Goal: Task Accomplishment & Management: Manage account settings

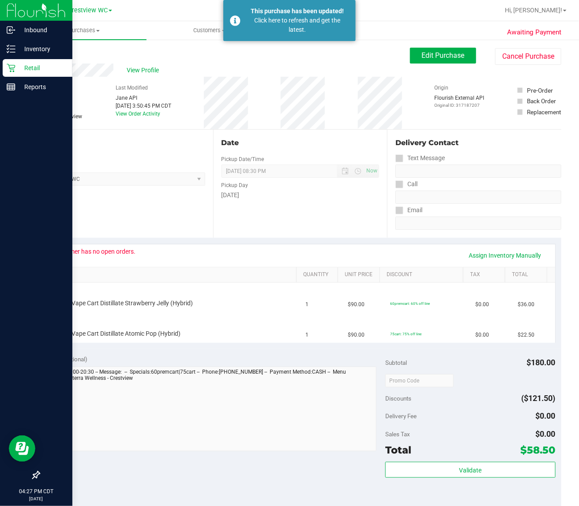
click at [14, 62] on div "Retail" at bounding box center [38, 68] width 70 height 18
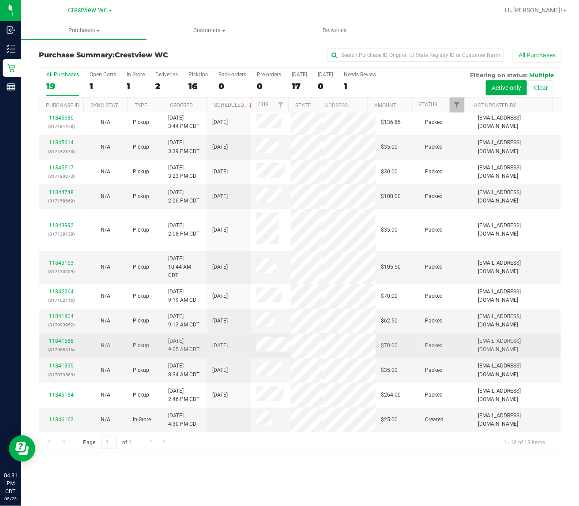
scroll to position [266, 0]
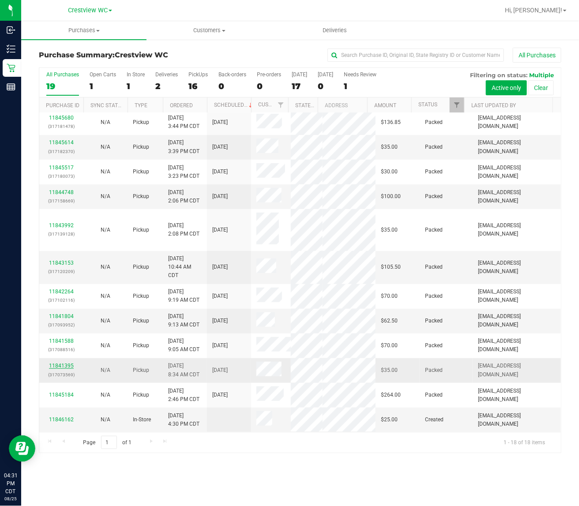
click at [58, 363] on link "11841395" at bounding box center [61, 366] width 25 height 6
click at [64, 189] on link "11844748" at bounding box center [61, 192] width 25 height 6
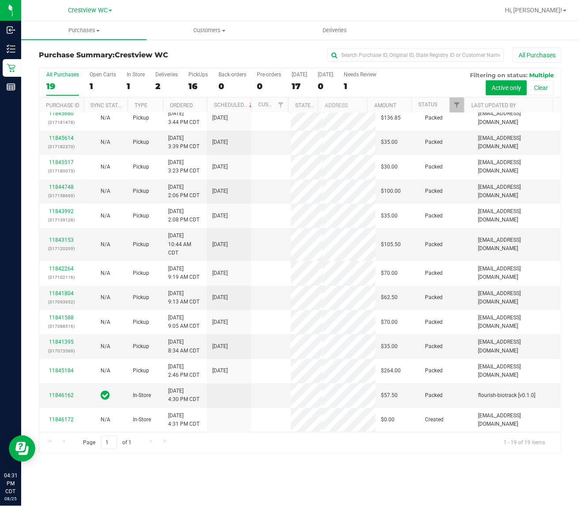
scroll to position [0, 0]
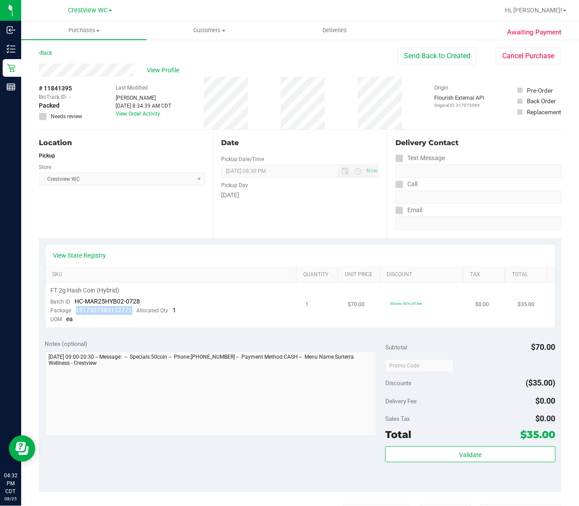
drag, startPoint x: 133, startPoint y: 306, endPoint x: 71, endPoint y: 306, distance: 62.2
click at [71, 306] on div "Package 1517307383112771 Allocated Qty 1" at bounding box center [114, 310] width 126 height 9
copy span "1517307383112771"
click at [422, 55] on button "Send Back to Created" at bounding box center [437, 56] width 78 height 17
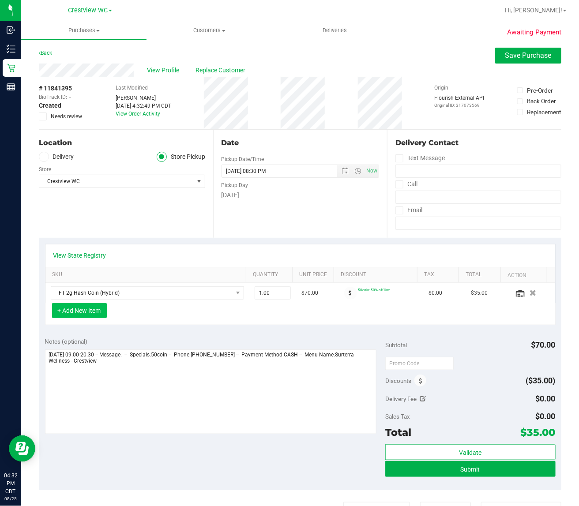
click at [90, 310] on button "+ Add New Item" at bounding box center [79, 310] width 55 height 15
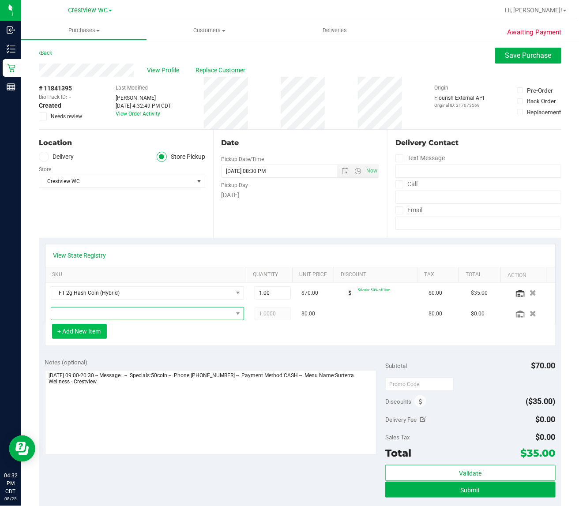
click at [90, 310] on span "NO DATA FOUND" at bounding box center [141, 314] width 181 height 12
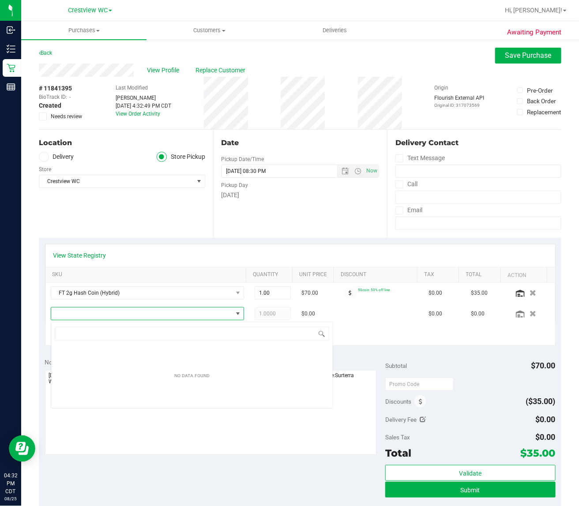
scroll to position [14, 187]
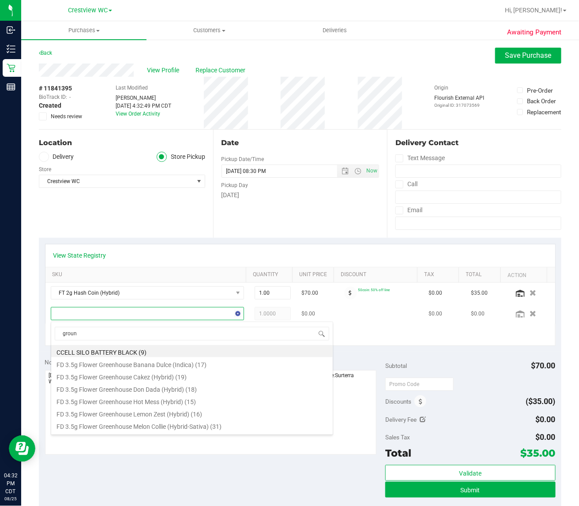
type input "ground"
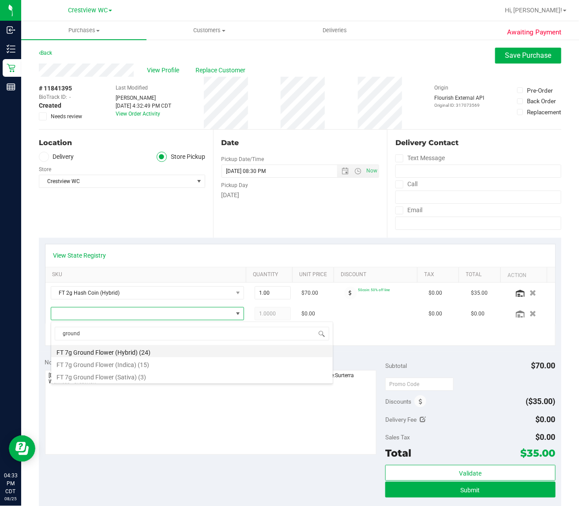
click at [121, 355] on li "FT 7g Ground Flower (Hybrid) (24)" at bounding box center [192, 351] width 282 height 12
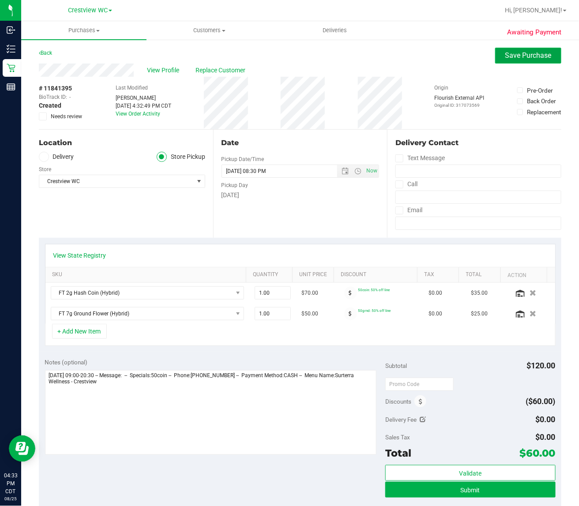
click at [510, 52] on span "Save Purchase" at bounding box center [528, 55] width 46 height 8
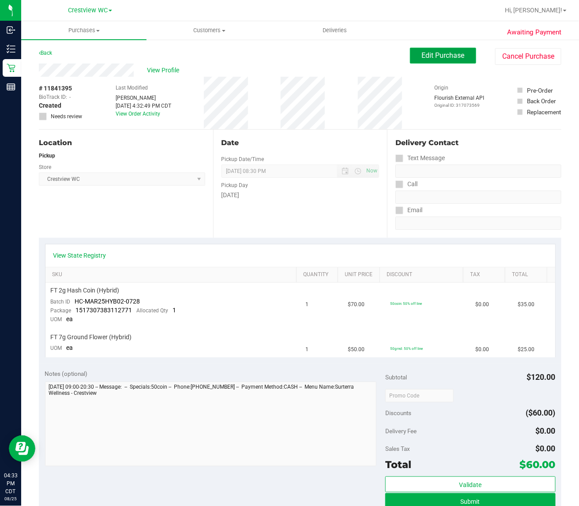
click at [435, 50] on button "Edit Purchase" at bounding box center [443, 56] width 66 height 16
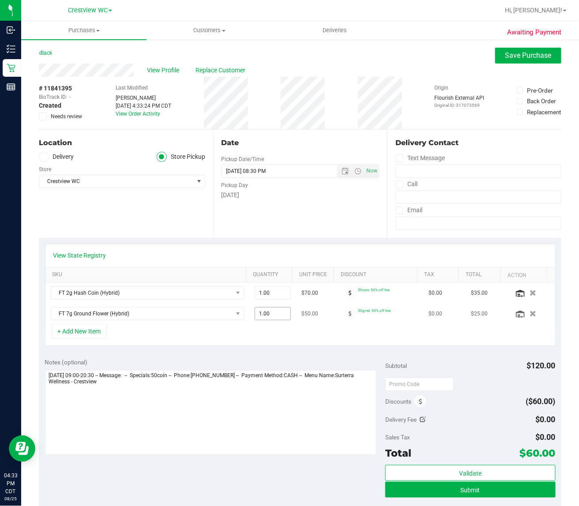
click at [258, 318] on span "1.00 1" at bounding box center [273, 313] width 37 height 13
type input "4"
click at [502, 50] on button "Save Purchase" at bounding box center [528, 56] width 66 height 16
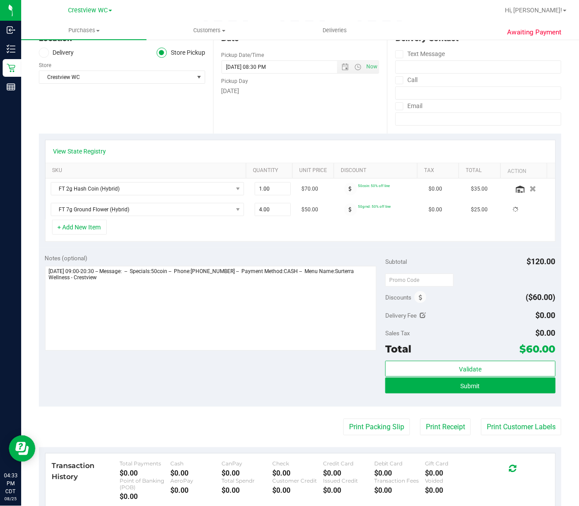
scroll to position [166, 0]
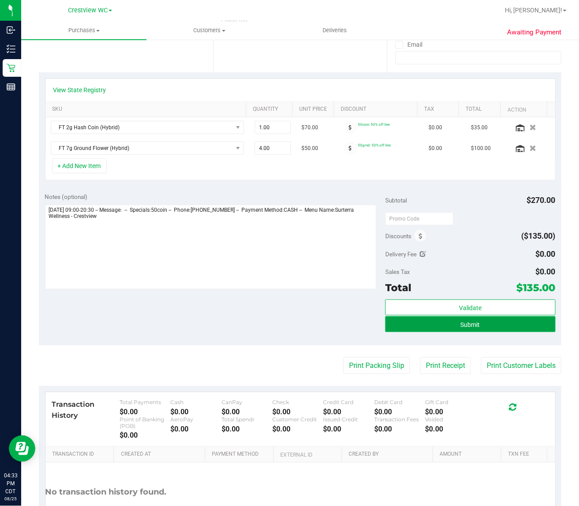
click at [461, 328] on span "Submit" at bounding box center [470, 324] width 19 height 7
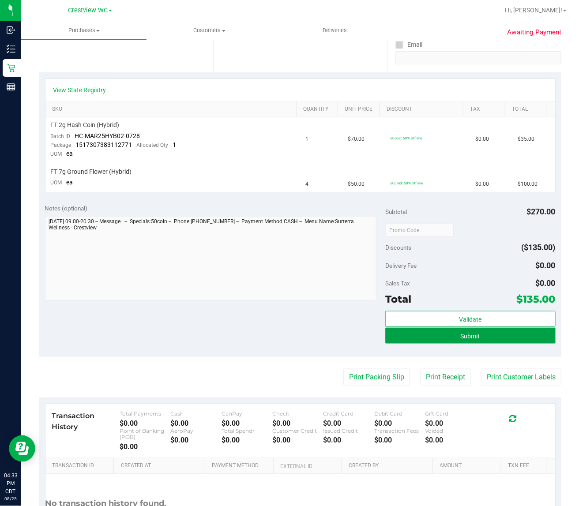
click at [415, 334] on button "Submit" at bounding box center [470, 336] width 170 height 16
drag, startPoint x: 316, startPoint y: 321, endPoint x: 329, endPoint y: 336, distance: 20.3
click at [325, 332] on div "Notes (optional) Subtotal $270.00 Discounts ($135.00) Delivery Fee $0.00 Sales …" at bounding box center [300, 277] width 523 height 159
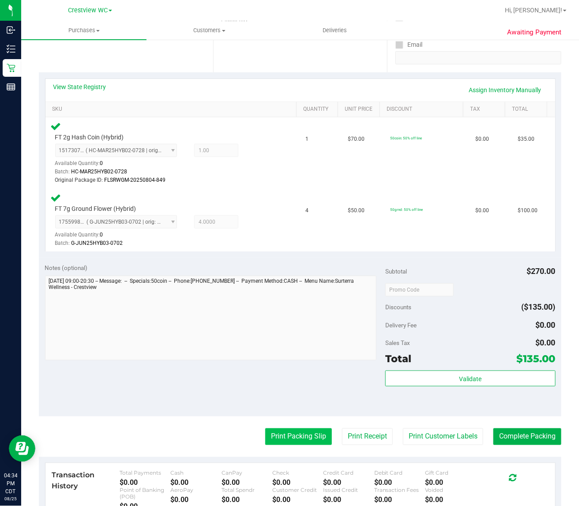
click at [309, 442] on button "Print Packing Slip" at bounding box center [298, 437] width 67 height 17
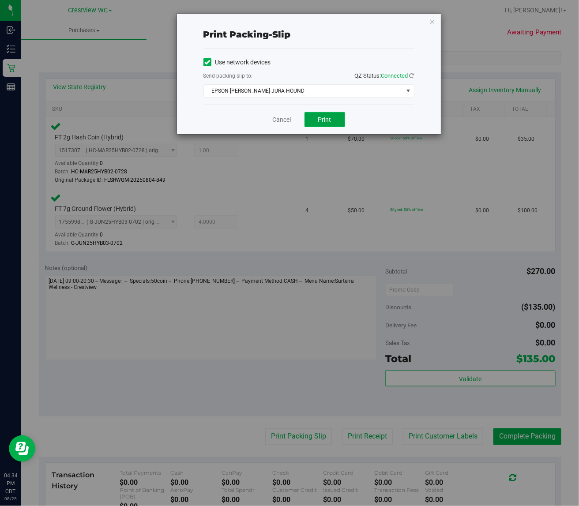
click at [312, 120] on button "Print" at bounding box center [325, 119] width 41 height 15
click at [282, 120] on link "Cancel" at bounding box center [282, 119] width 19 height 9
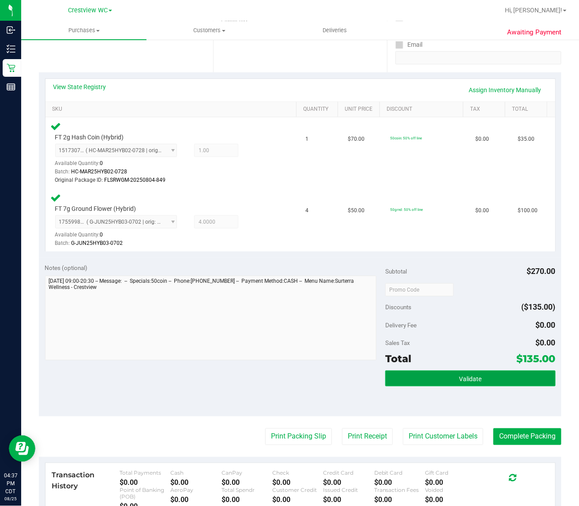
click at [483, 371] on button "Validate" at bounding box center [470, 379] width 170 height 16
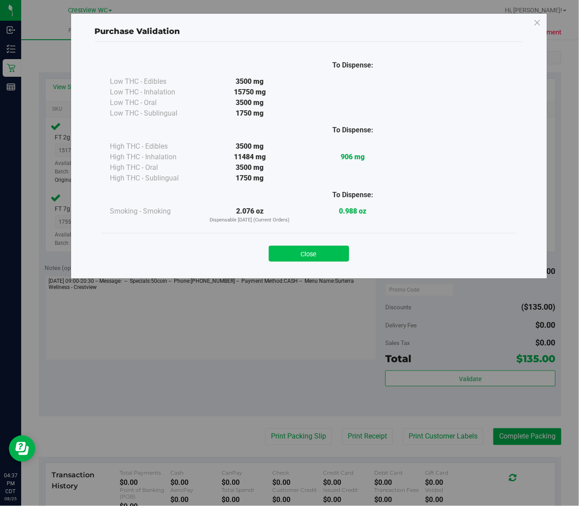
click at [316, 246] on button "Close" at bounding box center [309, 254] width 80 height 16
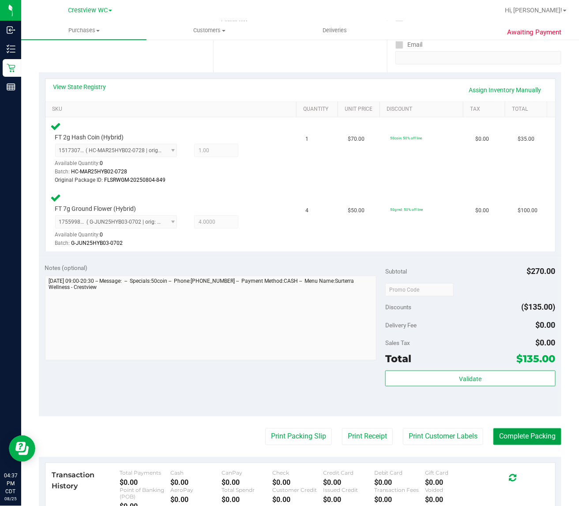
click at [531, 437] on button "Complete Packing" at bounding box center [528, 437] width 68 height 17
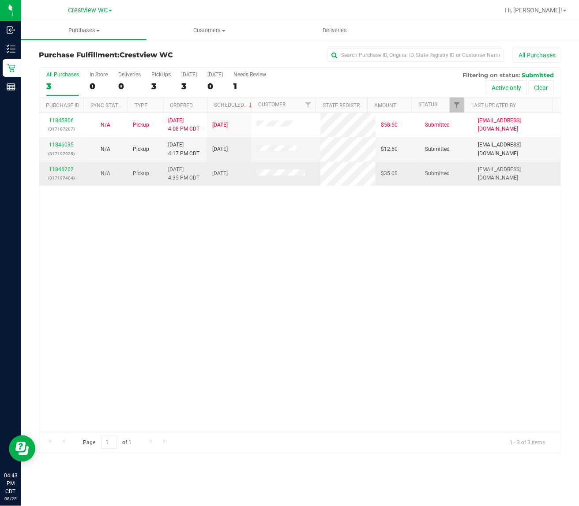
click at [71, 174] on div "11846202 (317197404)" at bounding box center [62, 174] width 34 height 17
click at [69, 170] on link "11846202" at bounding box center [61, 169] width 25 height 6
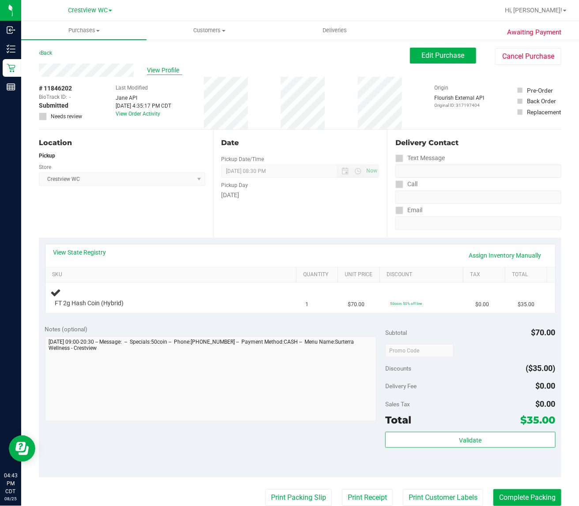
click at [160, 69] on span "View Profile" at bounding box center [164, 70] width 35 height 9
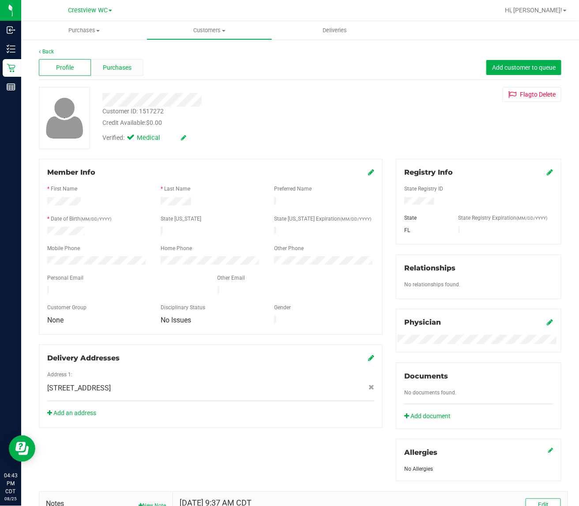
click at [120, 64] on span "Purchases" at bounding box center [117, 67] width 29 height 9
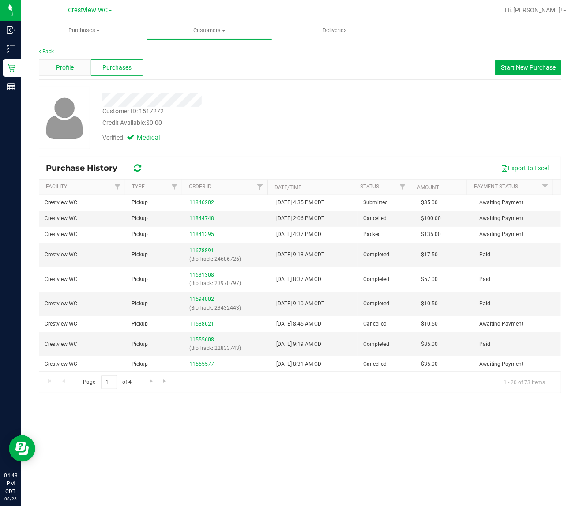
click at [72, 65] on span "Profile" at bounding box center [65, 67] width 18 height 9
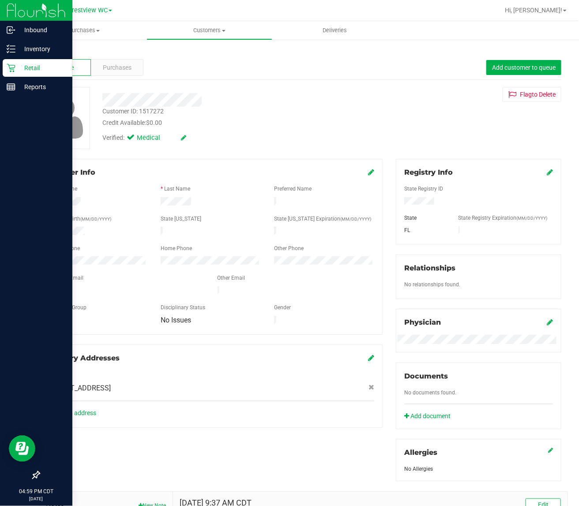
click at [10, 67] on icon at bounding box center [11, 68] width 9 height 9
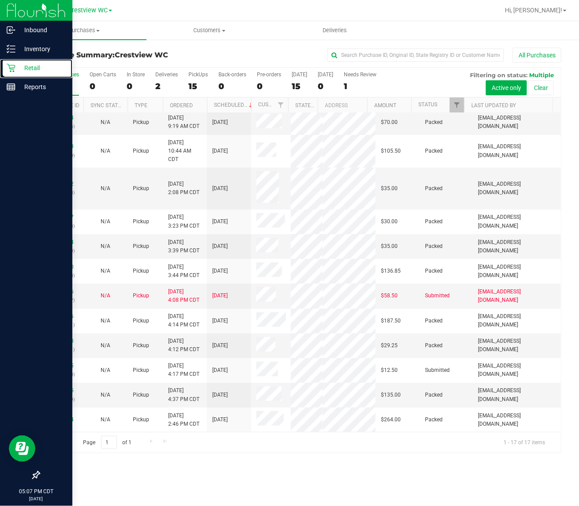
scroll to position [250, 0]
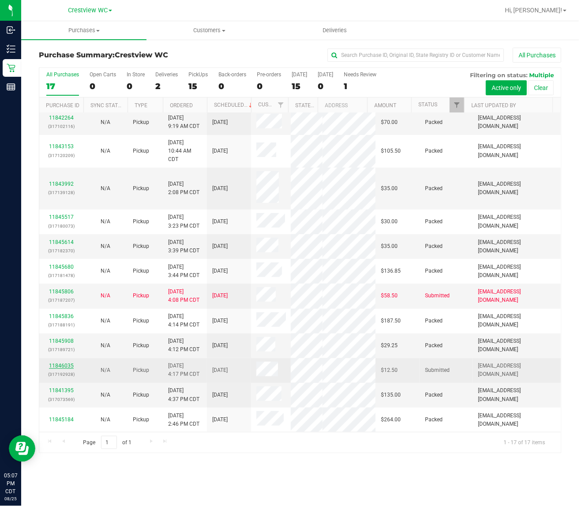
click at [71, 363] on link "11846035" at bounding box center [61, 366] width 25 height 6
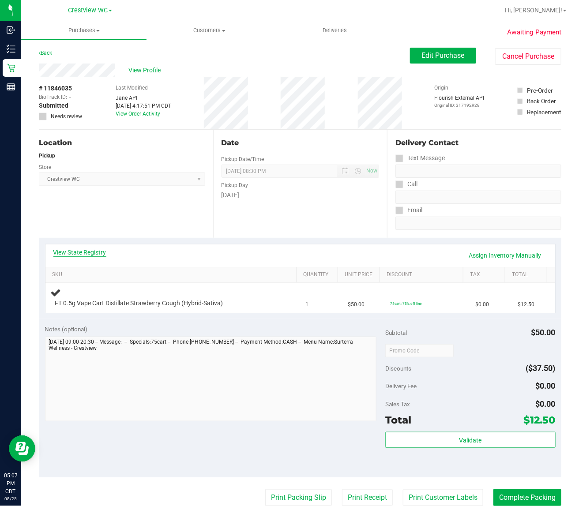
click at [86, 248] on link "View State Registry" at bounding box center [79, 252] width 53 height 9
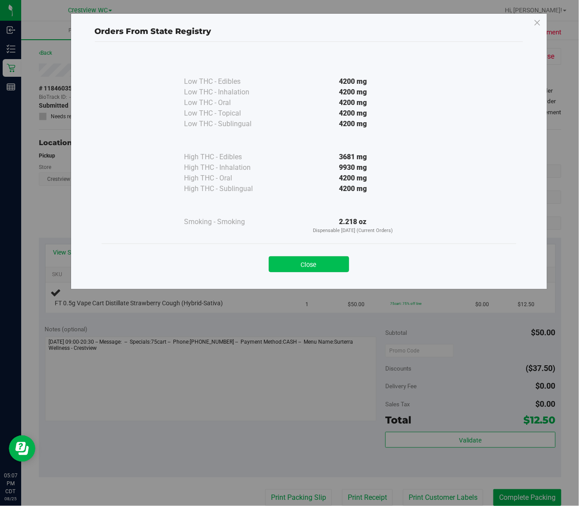
click at [327, 267] on button "Close" at bounding box center [309, 264] width 80 height 16
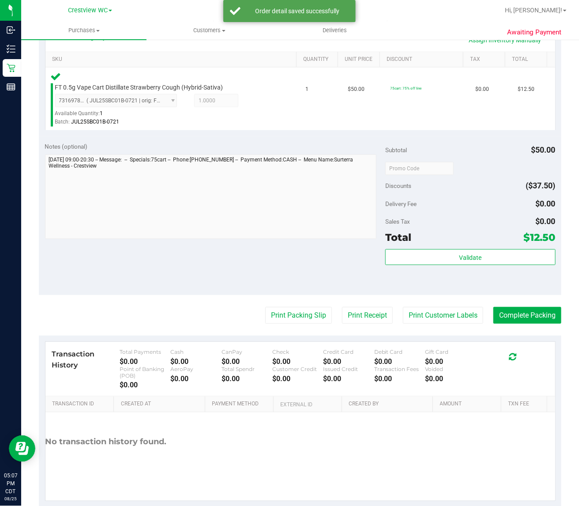
scroll to position [221, 0]
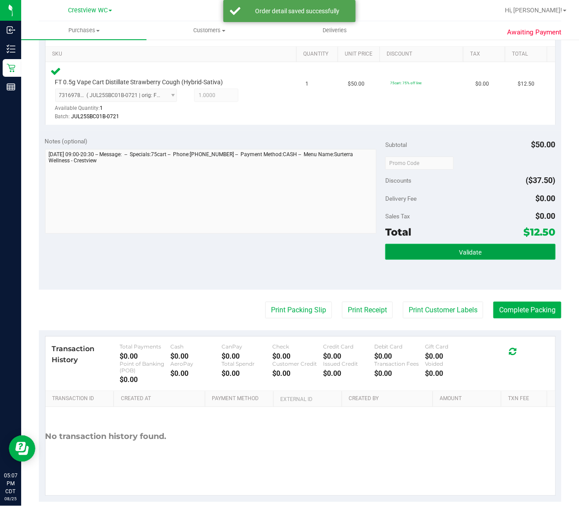
click at [428, 253] on button "Validate" at bounding box center [470, 252] width 170 height 16
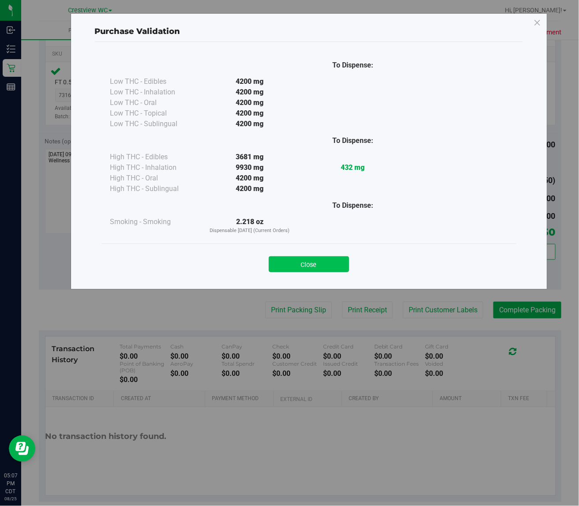
click at [329, 256] on button "Close" at bounding box center [309, 264] width 80 height 16
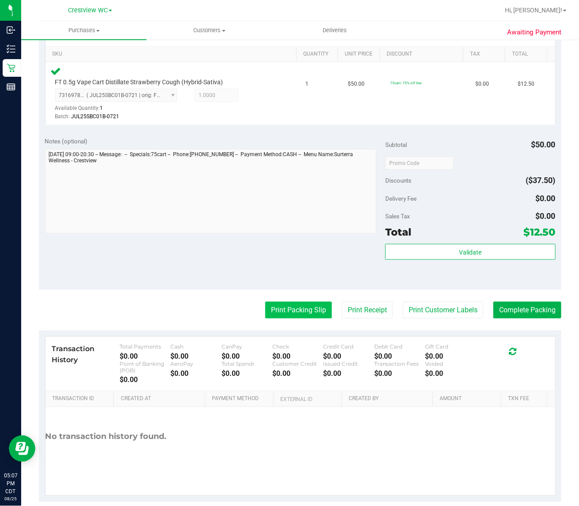
click at [299, 305] on button "Print Packing Slip" at bounding box center [298, 310] width 67 height 17
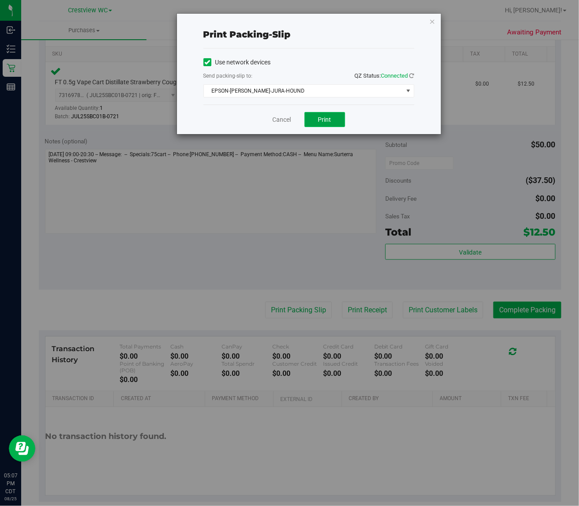
click at [320, 116] on button "Print" at bounding box center [325, 119] width 41 height 15
click at [277, 124] on link "Cancel" at bounding box center [282, 119] width 19 height 9
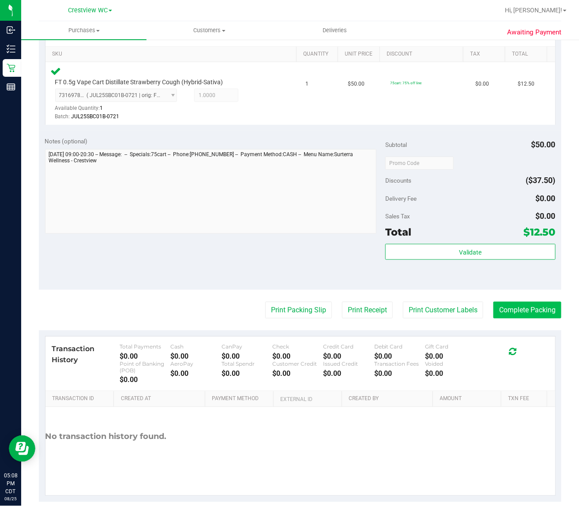
click at [530, 309] on button "Complete Packing" at bounding box center [528, 310] width 68 height 17
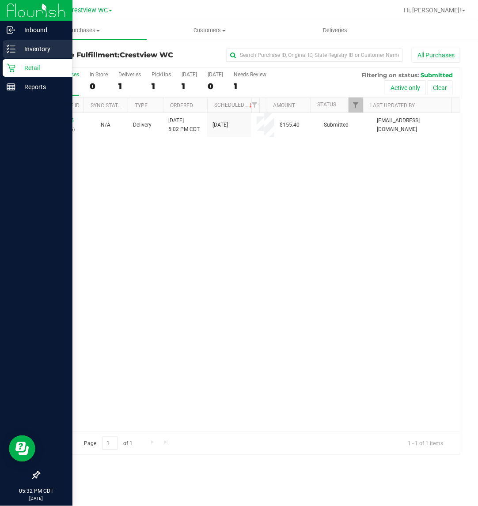
click at [15, 42] on div "Inventory" at bounding box center [38, 49] width 70 height 18
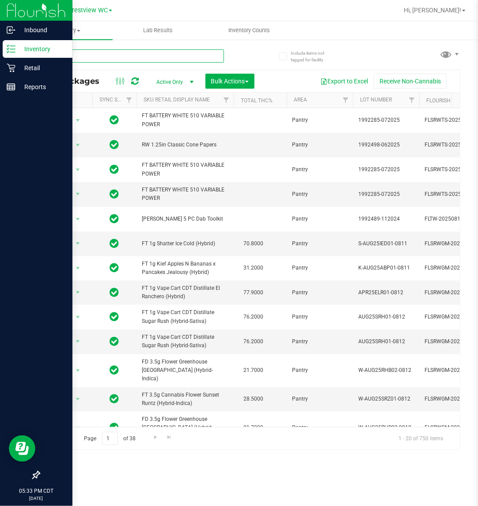
click at [122, 49] on input "text" at bounding box center [131, 55] width 185 height 13
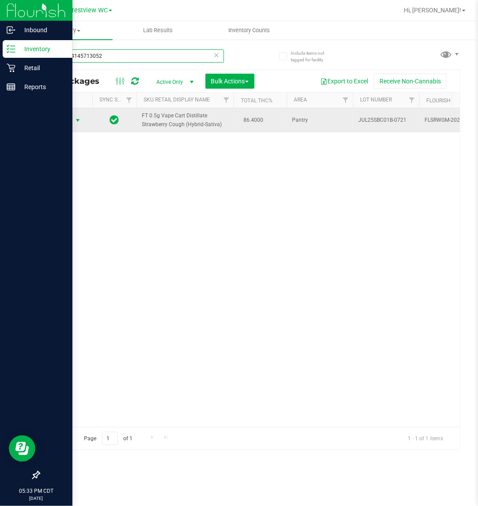
type input "2063424145713052"
click at [71, 120] on span "Action" at bounding box center [60, 120] width 24 height 12
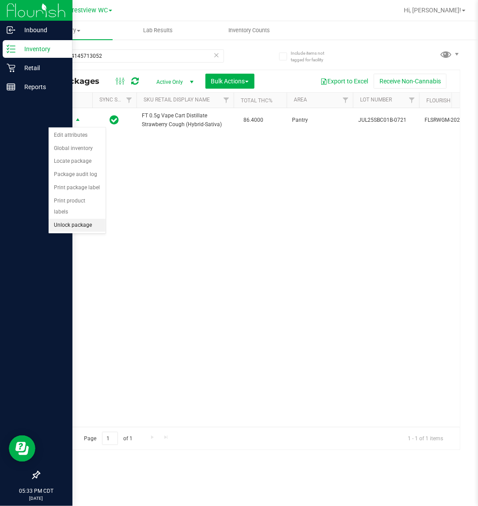
click at [78, 221] on li "Unlock package" at bounding box center [77, 225] width 57 height 13
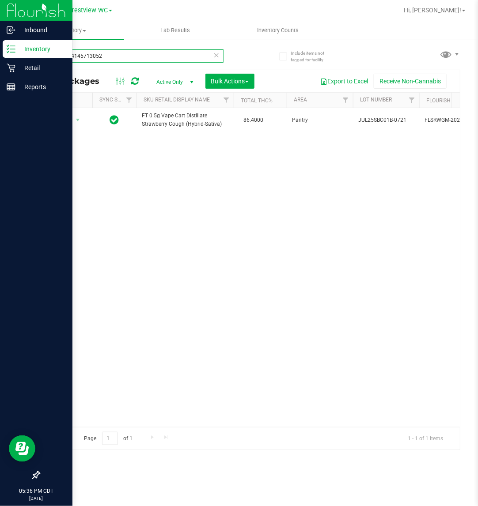
click at [154, 56] on input "2063424145713052" at bounding box center [131, 55] width 185 height 13
type input "2"
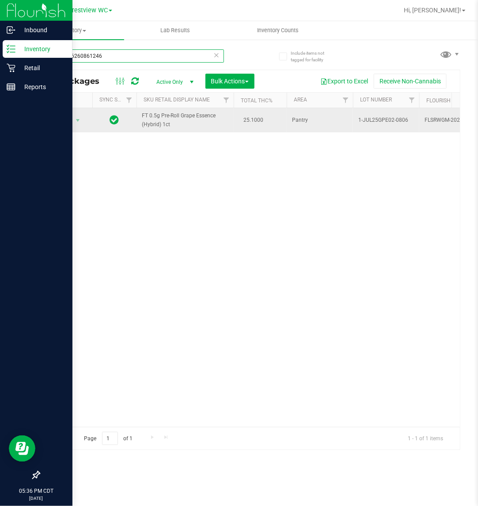
type input "3322806260861246"
click at [61, 122] on span "Action" at bounding box center [60, 120] width 24 height 12
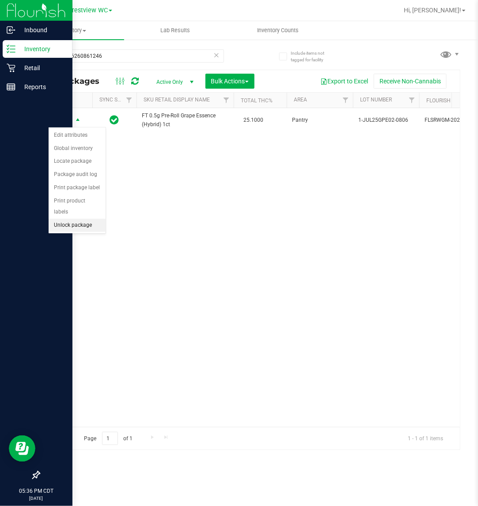
click at [90, 219] on li "Unlock package" at bounding box center [77, 225] width 57 height 13
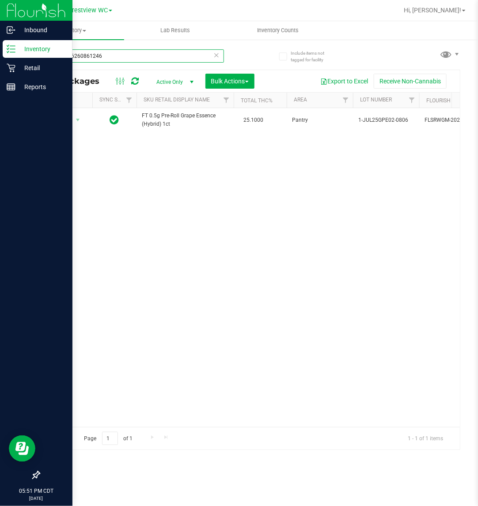
drag, startPoint x: 121, startPoint y: 54, endPoint x: 25, endPoint y: 122, distance: 117.6
click at [13, 124] on div "Inbound Inventory Retail Reports 05:51 PM CDT 08/25/2025 08/25 Crestview WC Hi,…" at bounding box center [239, 253] width 478 height 506
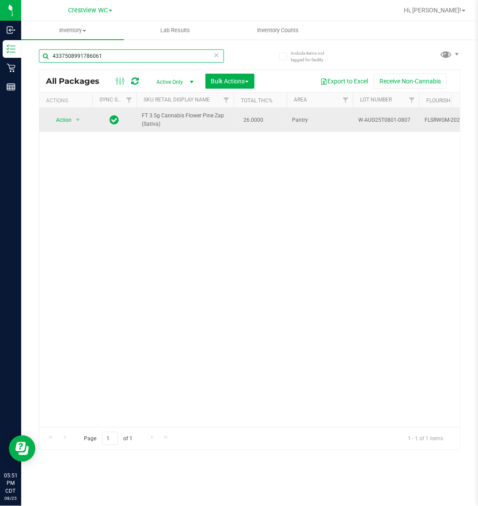
type input "4337508991786061"
click at [59, 116] on span "Action" at bounding box center [60, 120] width 24 height 12
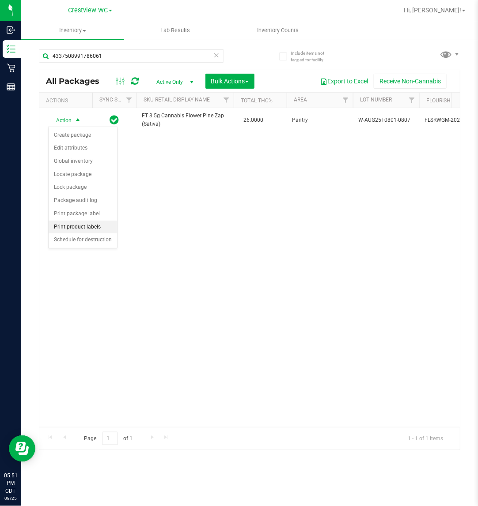
click at [92, 222] on li "Print product labels" at bounding box center [83, 227] width 68 height 13
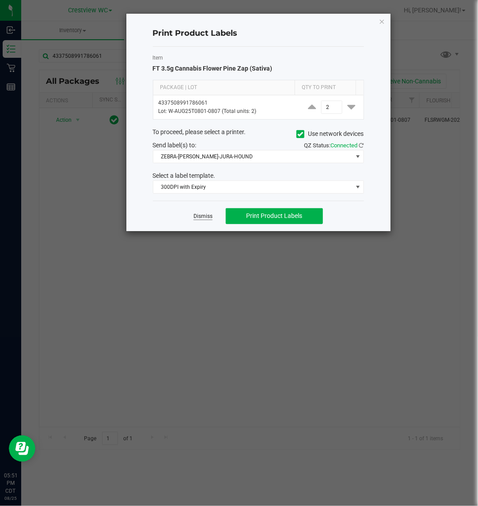
click at [198, 220] on link "Dismiss" at bounding box center [202, 217] width 19 height 8
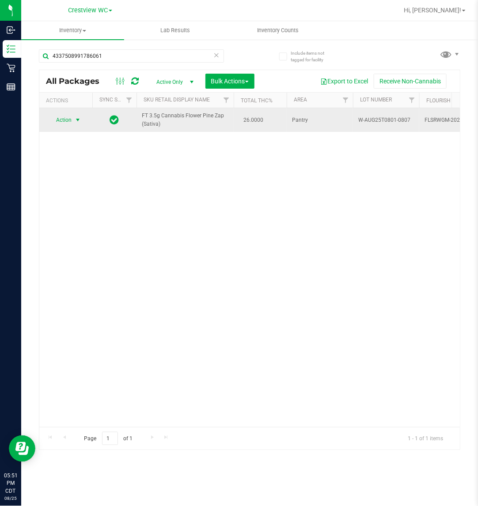
click at [63, 120] on span "Action" at bounding box center [60, 120] width 24 height 12
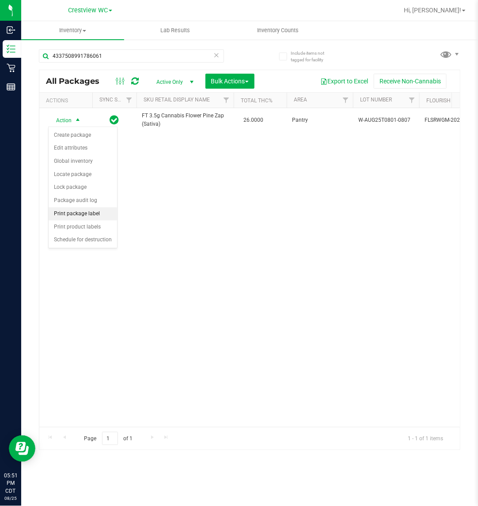
click at [82, 210] on li "Print package label" at bounding box center [83, 213] width 68 height 13
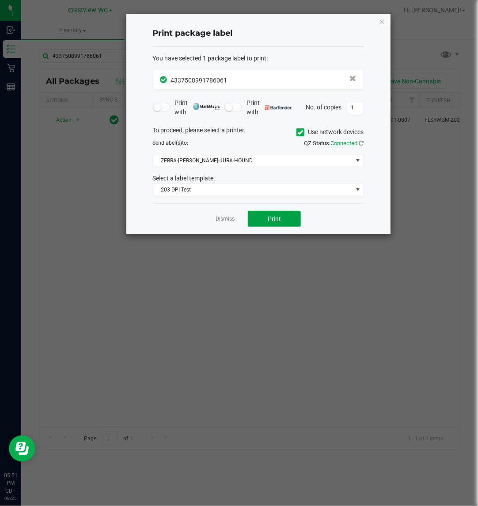
click at [281, 226] on button "Print" at bounding box center [274, 219] width 53 height 16
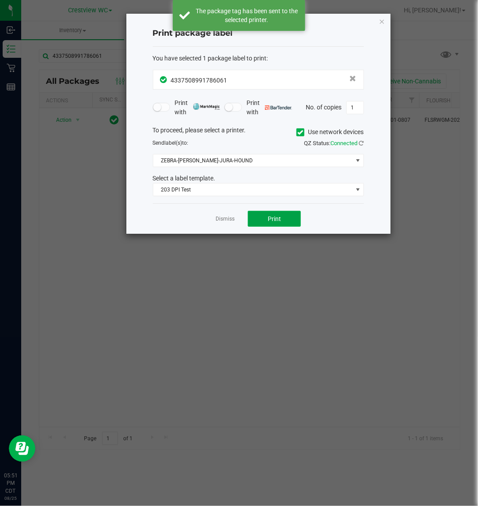
click at [280, 224] on button "Print" at bounding box center [274, 219] width 53 height 16
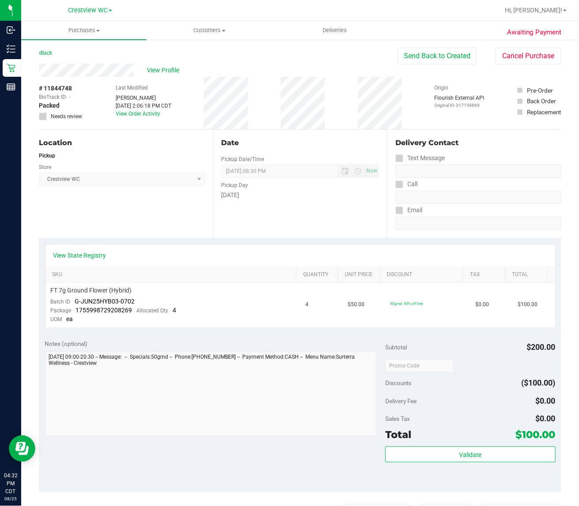
click at [106, 254] on div "View State Registry" at bounding box center [300, 255] width 494 height 9
click at [91, 256] on link "View State Registry" at bounding box center [79, 255] width 53 height 9
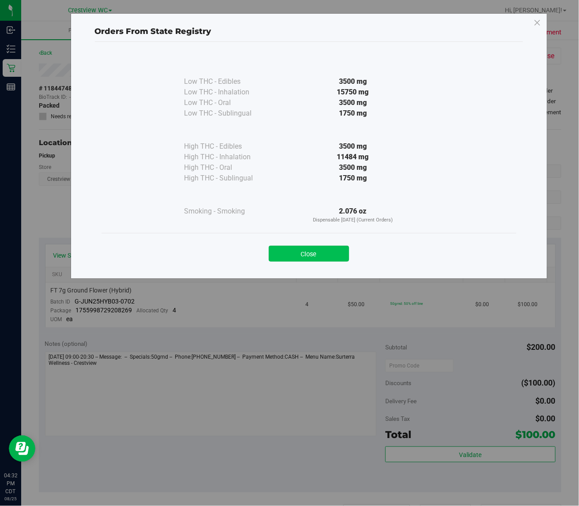
click at [328, 259] on button "Close" at bounding box center [309, 254] width 80 height 16
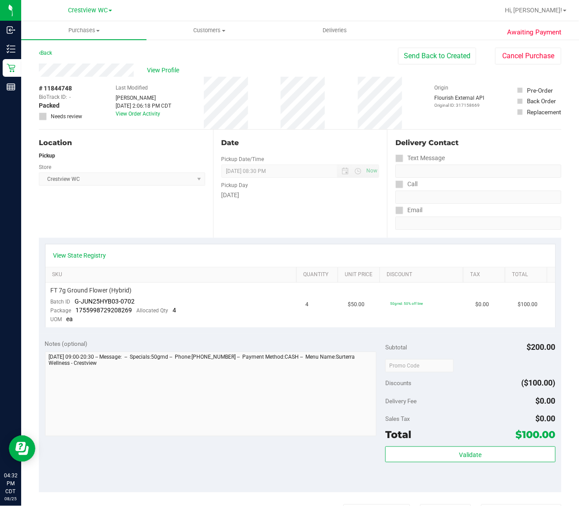
click at [519, 40] on div "Awaiting Payment Back Send Back to Created Cancel Purchase View Profile # 11844…" at bounding box center [300, 381] width 558 height 684
click at [513, 61] on button "Cancel Purchase" at bounding box center [528, 56] width 66 height 17
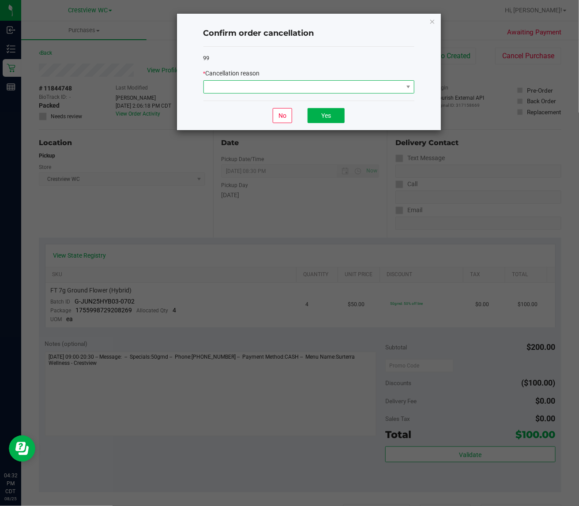
click at [211, 87] on span at bounding box center [303, 87] width 199 height 12
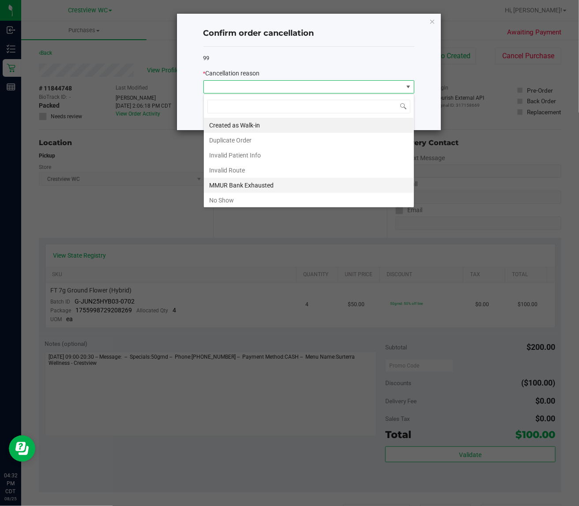
scroll to position [14, 211]
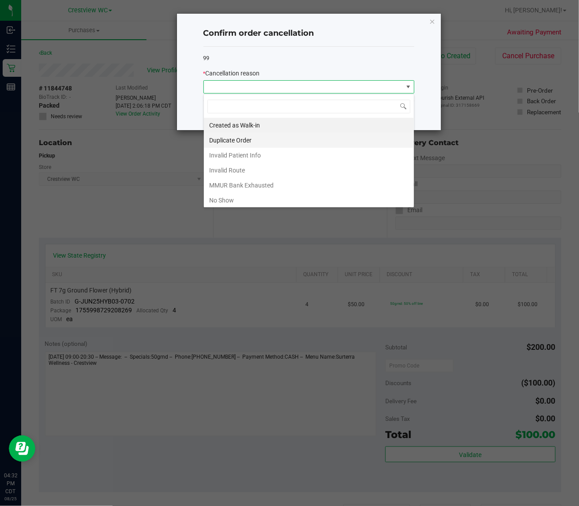
click at [235, 141] on li "Duplicate Order" at bounding box center [309, 140] width 210 height 15
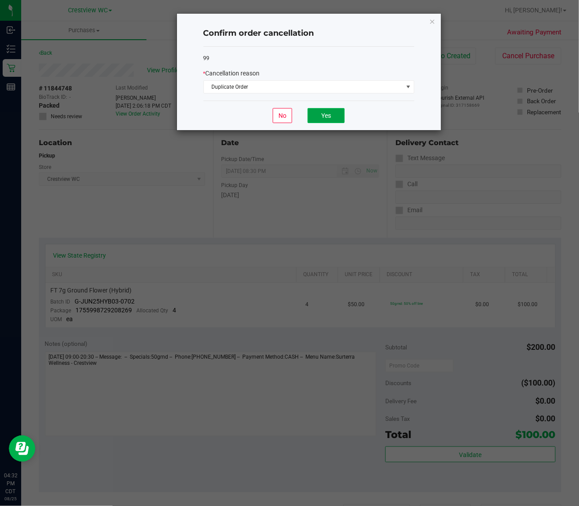
click at [336, 117] on button "Yes" at bounding box center [326, 115] width 37 height 15
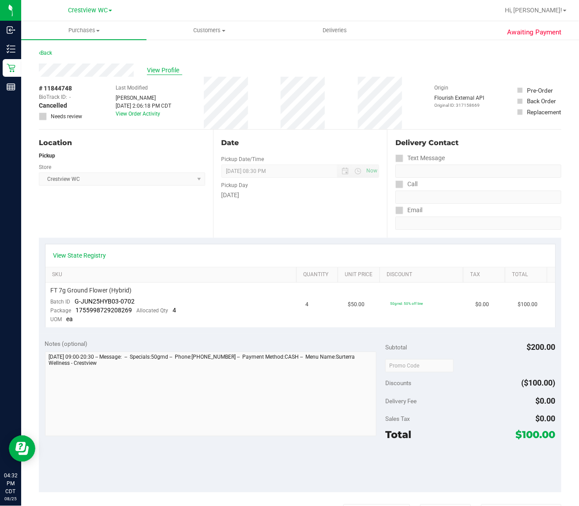
click at [160, 67] on span "View Profile" at bounding box center [164, 70] width 35 height 9
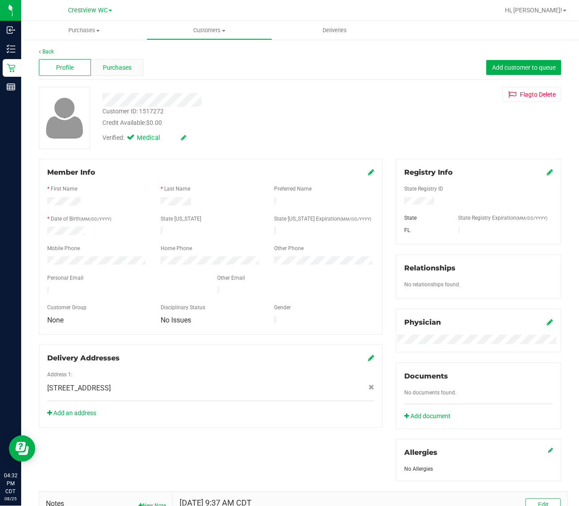
click at [127, 70] on span "Purchases" at bounding box center [117, 67] width 29 height 9
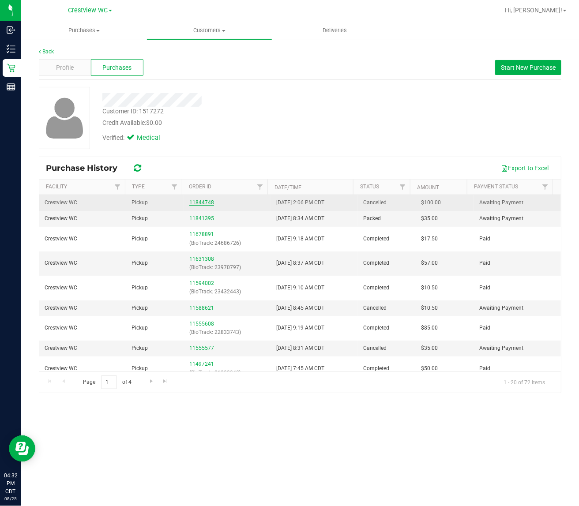
click at [197, 201] on link "11844748" at bounding box center [201, 203] width 25 height 6
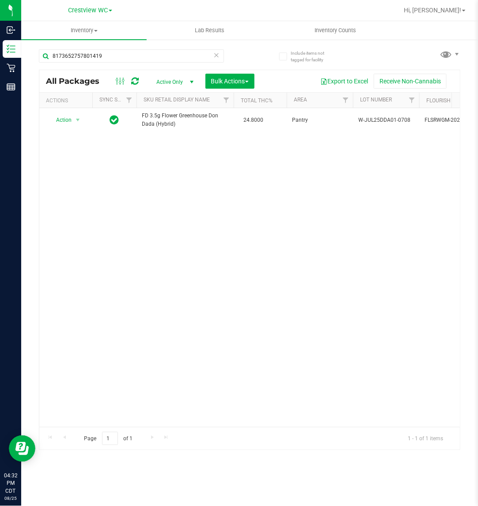
drag, startPoint x: 142, startPoint y: 54, endPoint x: -1, endPoint y: 40, distance: 143.3
click at [0, 40] on html "Inbound Inventory Retail Reports 04:32 PM CDT 08/25/2025 08/25 Crestview WC Hi,…" at bounding box center [239, 253] width 478 height 506
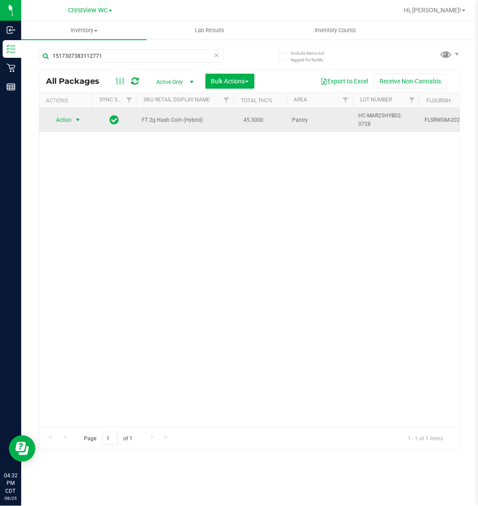
click at [72, 117] on span "Action" at bounding box center [60, 120] width 24 height 12
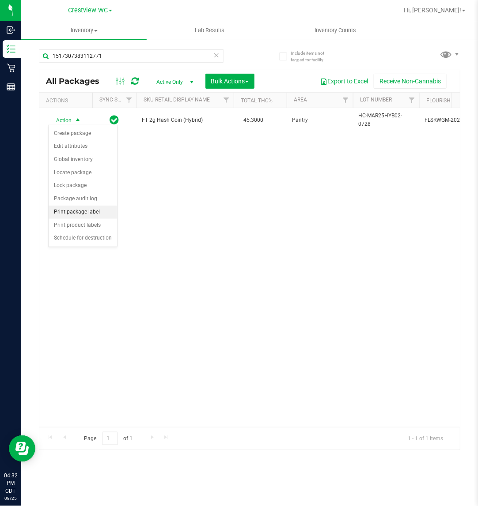
click at [83, 210] on li "Print package label" at bounding box center [83, 212] width 68 height 13
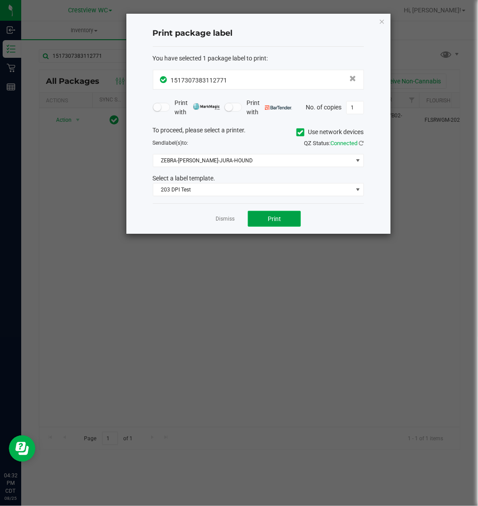
click at [263, 223] on button "Print" at bounding box center [274, 219] width 53 height 16
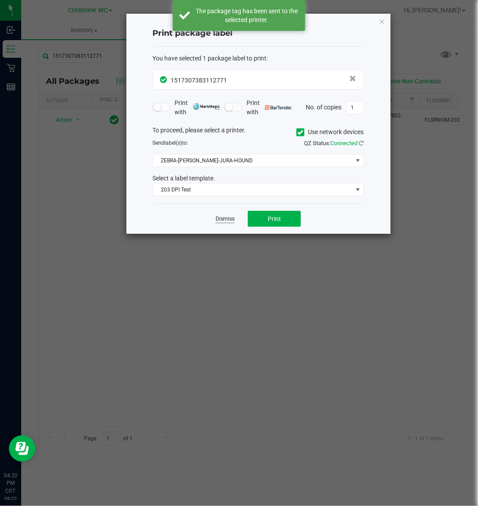
click at [231, 222] on link "Dismiss" at bounding box center [224, 219] width 19 height 8
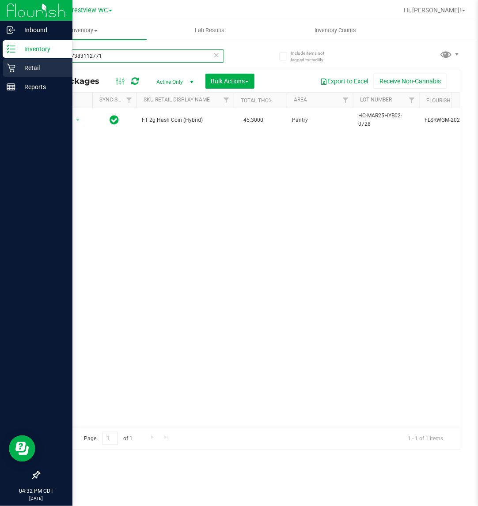
drag, startPoint x: 141, startPoint y: 50, endPoint x: 1, endPoint y: 61, distance: 140.8
click at [0, 56] on html "Inbound Inventory Retail Reports 04:32 PM CDT 08/25/2025 08/25 Crestview WC Hi,…" at bounding box center [239, 253] width 478 height 506
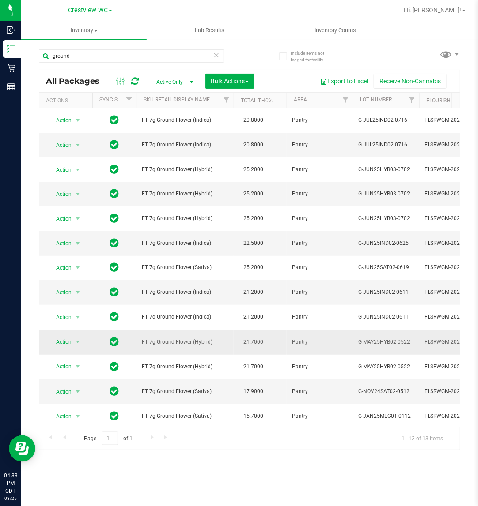
click at [178, 345] on span "FT 7g Ground Flower (Hybrid)" at bounding box center [185, 342] width 87 height 8
copy td "FT 7g Ground Flower (Hybrid)"
drag, startPoint x: 176, startPoint y: 62, endPoint x: -1, endPoint y: 62, distance: 176.6
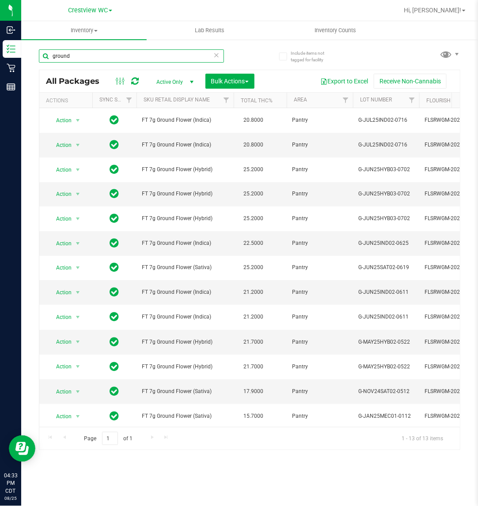
click at [0, 62] on html "Inbound Inventory Retail Reports 04:33 PM CDT 08/25/2025 08/25 Crestview WC Hi,…" at bounding box center [239, 253] width 478 height 506
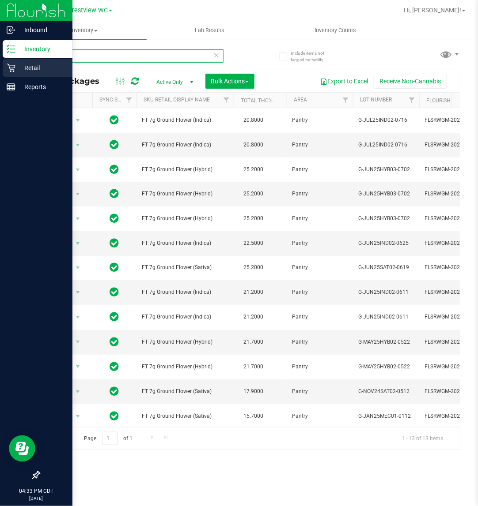
paste input "FT 7g Ground Flower (Hybrid)"
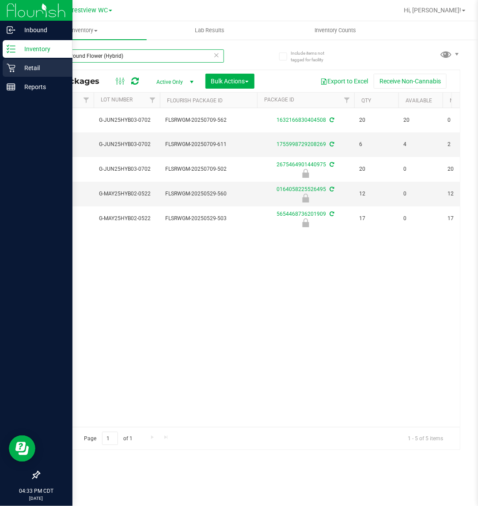
scroll to position [0, 301]
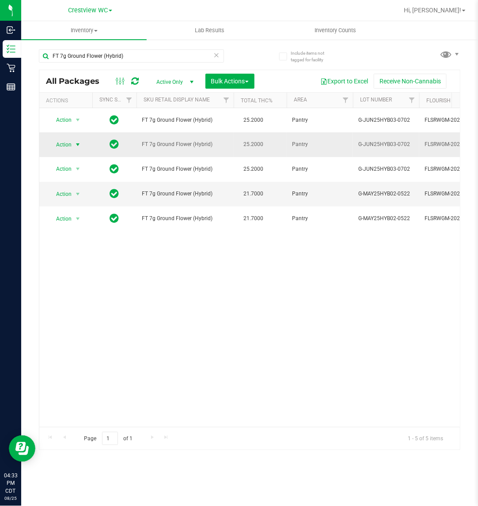
click at [72, 140] on span "select" at bounding box center [77, 145] width 11 height 12
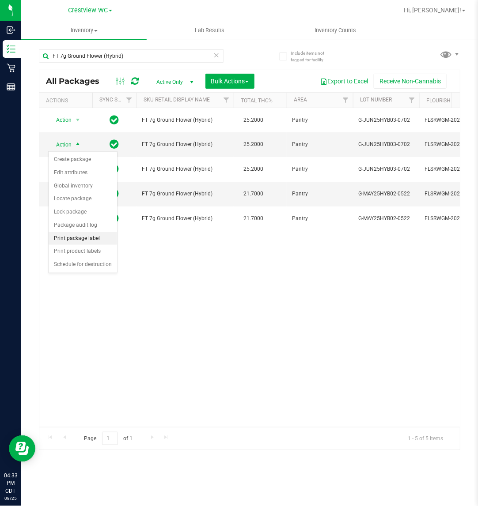
click at [93, 241] on li "Print package label" at bounding box center [83, 238] width 68 height 13
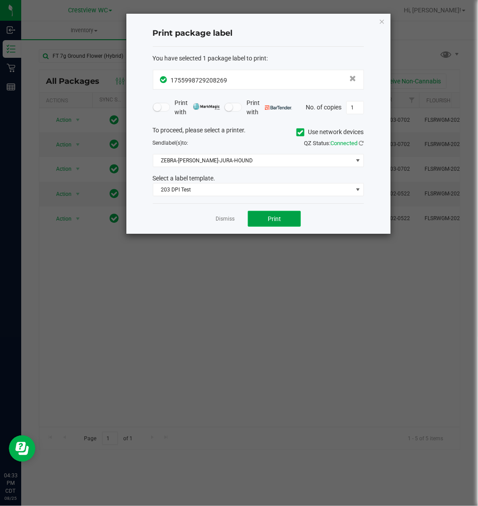
click at [263, 219] on button "Print" at bounding box center [274, 219] width 53 height 16
click at [228, 226] on div "Dismiss Print" at bounding box center [258, 219] width 211 height 30
click at [223, 219] on link "Dismiss" at bounding box center [224, 219] width 19 height 8
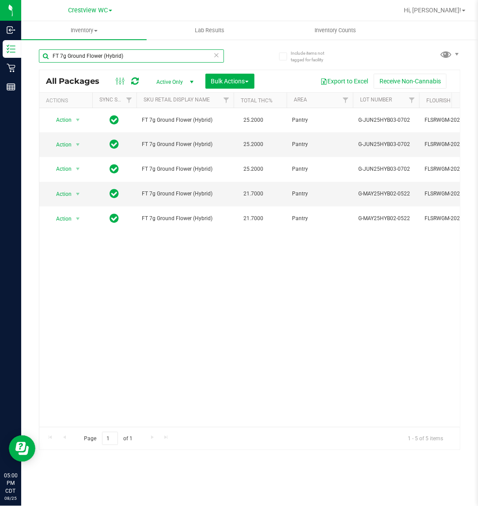
drag, startPoint x: 164, startPoint y: 56, endPoint x: -1, endPoint y: 19, distance: 168.8
click at [0, 19] on html "Inbound Inventory Retail Reports 05:00 PM CDT 08/25/2025 08/25 Crestview WC Hi,…" at bounding box center [239, 253] width 478 height 506
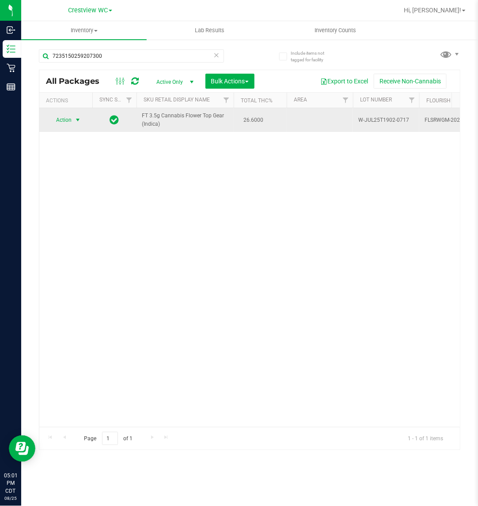
click at [60, 127] on td "Action Action Create package Edit attributes Global inventory Locate package Lo…" at bounding box center [65, 120] width 53 height 24
click at [60, 122] on span "Action" at bounding box center [60, 120] width 24 height 12
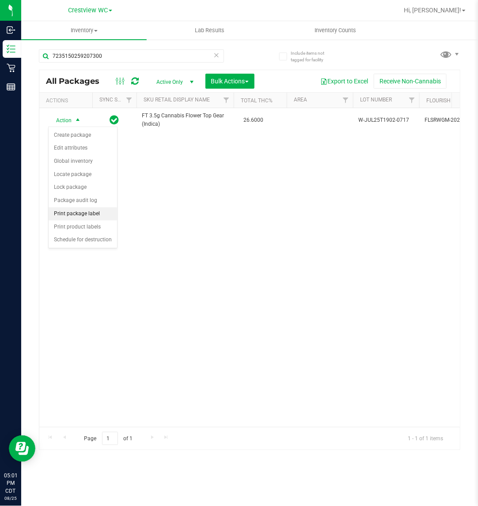
click at [85, 217] on li "Print package label" at bounding box center [83, 213] width 68 height 13
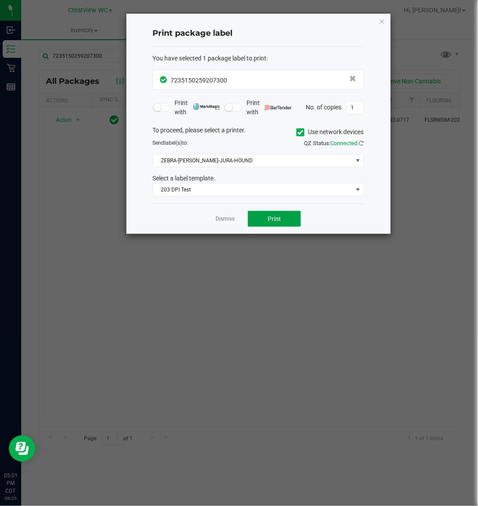
click at [270, 212] on button "Print" at bounding box center [274, 219] width 53 height 16
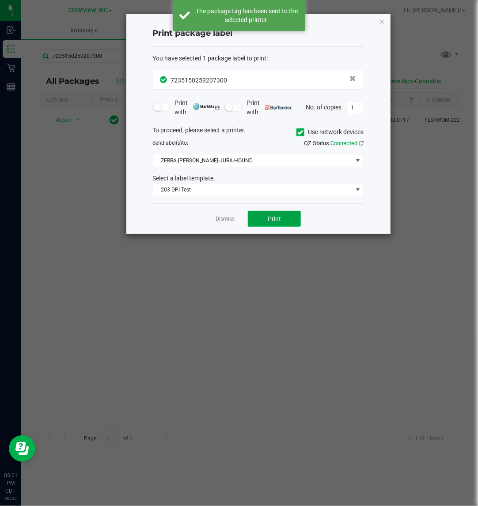
click at [270, 213] on button "Print" at bounding box center [274, 219] width 53 height 16
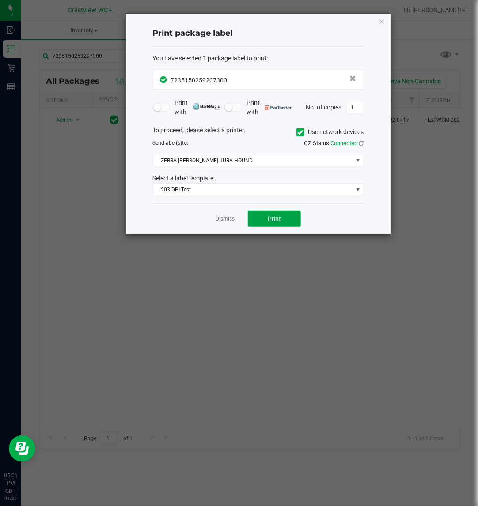
click at [265, 220] on button "Print" at bounding box center [274, 219] width 53 height 16
click at [227, 221] on link "Dismiss" at bounding box center [224, 219] width 19 height 8
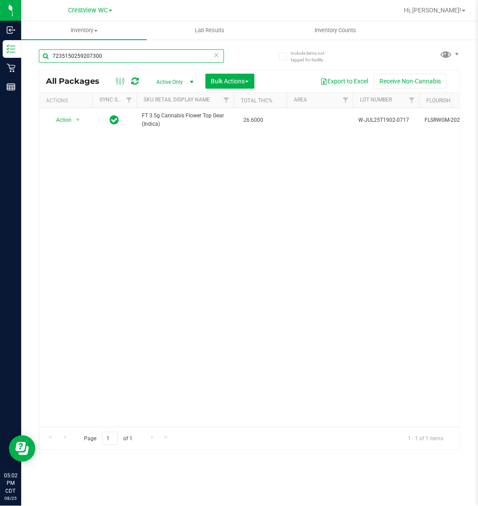
drag, startPoint x: 132, startPoint y: 53, endPoint x: -1, endPoint y: 74, distance: 134.9
click at [0, 74] on html "Inbound Inventory Retail Reports 05:02 PM CDT 08/25/2025 08/25 Crestview WC Hi,…" at bounding box center [239, 253] width 478 height 506
drag, startPoint x: 117, startPoint y: 60, endPoint x: -1, endPoint y: 58, distance: 118.3
click at [0, 58] on html "Inbound Inventory Retail Reports 05:15 PM CDT 08/25/2025 08/25 Crestview WC Hi,…" at bounding box center [239, 253] width 478 height 506
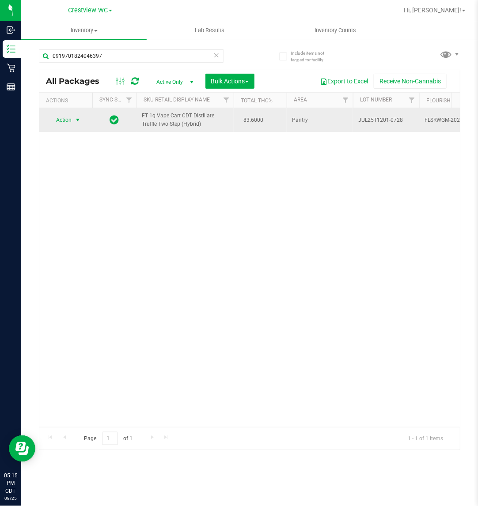
click at [68, 122] on span "Action" at bounding box center [60, 120] width 24 height 12
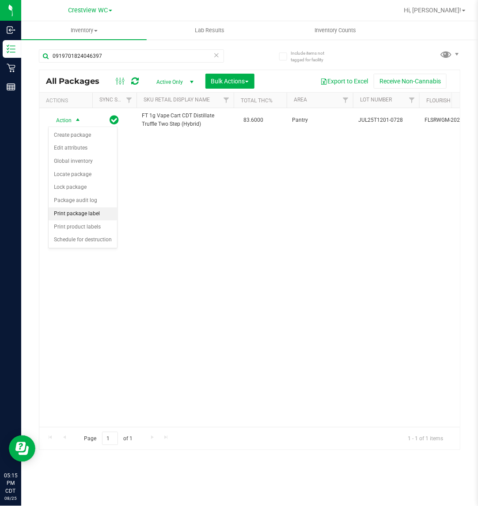
click at [93, 213] on li "Print package label" at bounding box center [83, 213] width 68 height 13
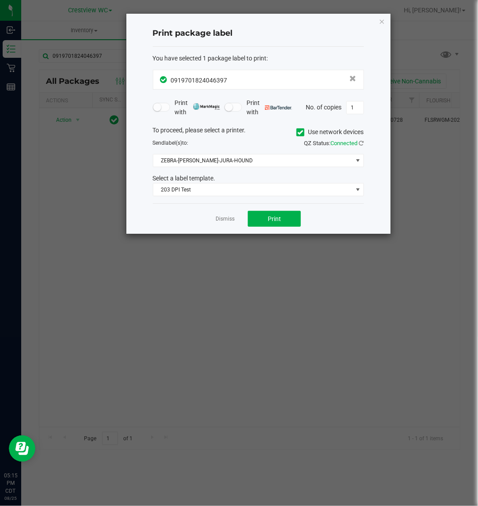
click at [283, 211] on div "Dismiss Print" at bounding box center [258, 219] width 211 height 30
click at [280, 218] on span "Print" at bounding box center [274, 218] width 13 height 7
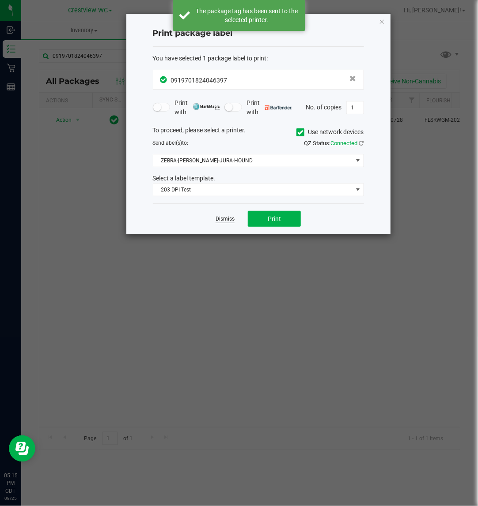
click at [219, 219] on link "Dismiss" at bounding box center [224, 219] width 19 height 8
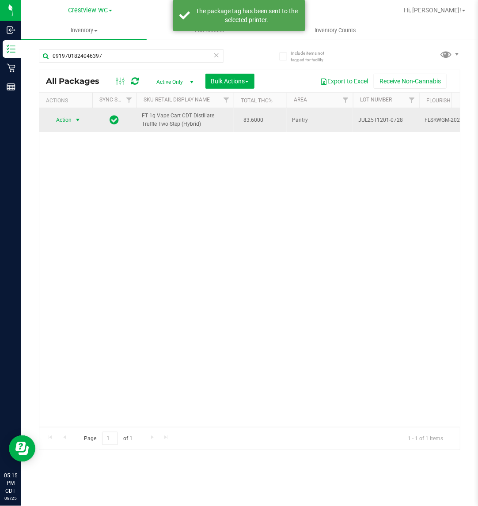
click at [169, 131] on td "FT 1g Vape Cart CDT Distillate Truffle Two Step (Hybrid)" at bounding box center [184, 120] width 97 height 24
click at [169, 124] on span "FT 1g Vape Cart CDT Distillate Truffle Two Step (Hybrid)" at bounding box center [185, 120] width 87 height 17
copy td "FT 1g Vape Cart CDT Distillate Truffle Two Step (Hybrid)"
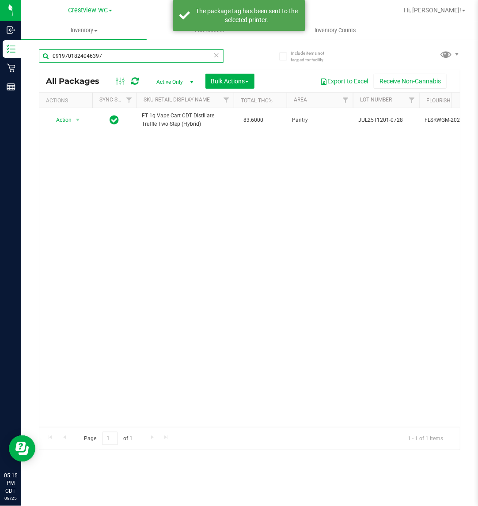
drag, startPoint x: 143, startPoint y: 55, endPoint x: -1, endPoint y: 51, distance: 144.4
click at [0, 51] on html "Inbound Inventory Retail Reports 05:15 PM CDT 08/25/2025 08/25 Crestview WC Hi,…" at bounding box center [239, 253] width 478 height 506
paste input "FT 1g Vape Cart CDT Distillate Truffle Two Step (Hybrid)"
type input "FT 1g Vape Cart CDT Distillate Truffle Two Step (Hybrid)"
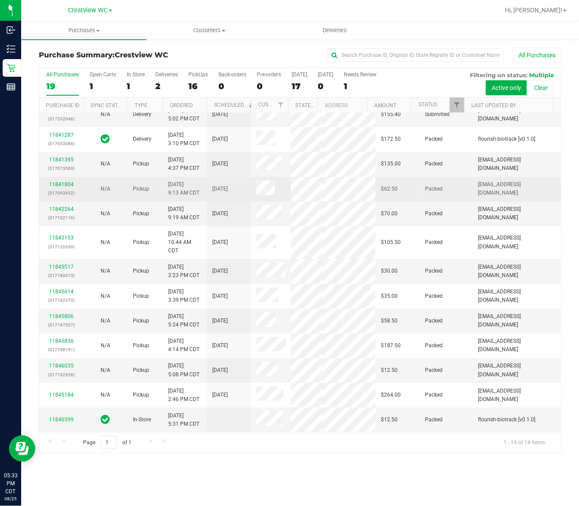
scroll to position [134, 0]
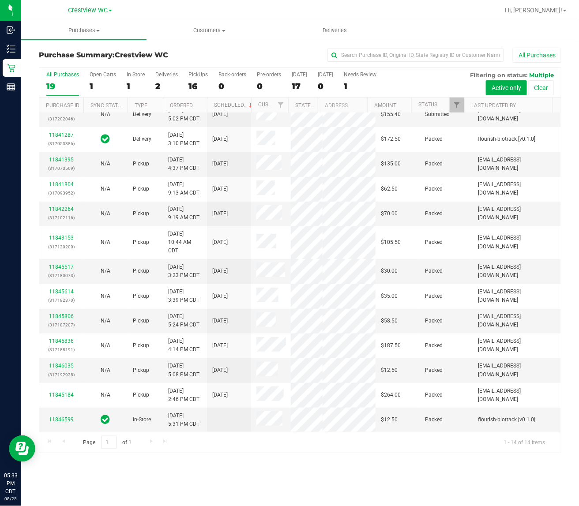
click at [150, 443] on div "Page 1 of 1 1 - 14 of 14 items" at bounding box center [300, 442] width 522 height 21
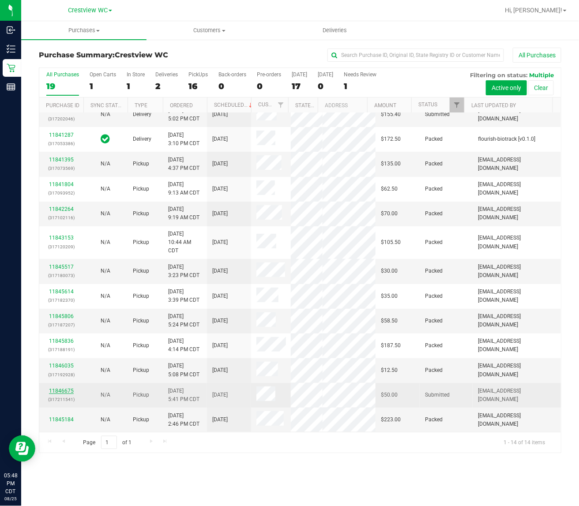
click at [58, 392] on link "11846675" at bounding box center [61, 391] width 25 height 6
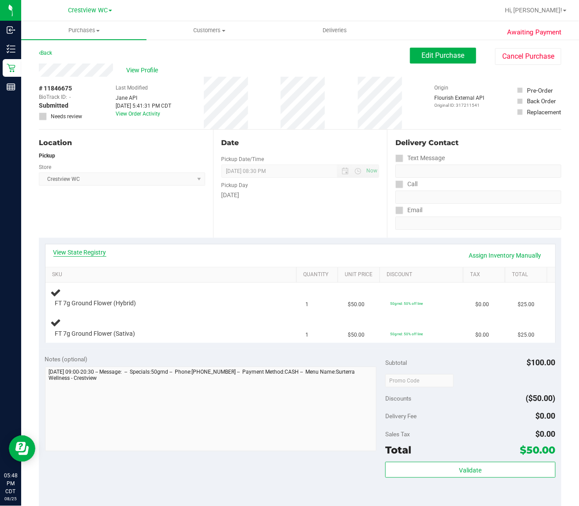
click at [79, 251] on link "View State Registry" at bounding box center [79, 252] width 53 height 9
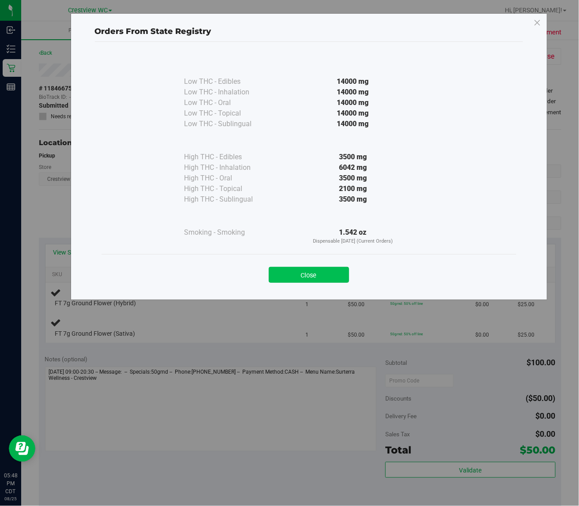
click at [292, 268] on button "Close" at bounding box center [309, 275] width 80 height 16
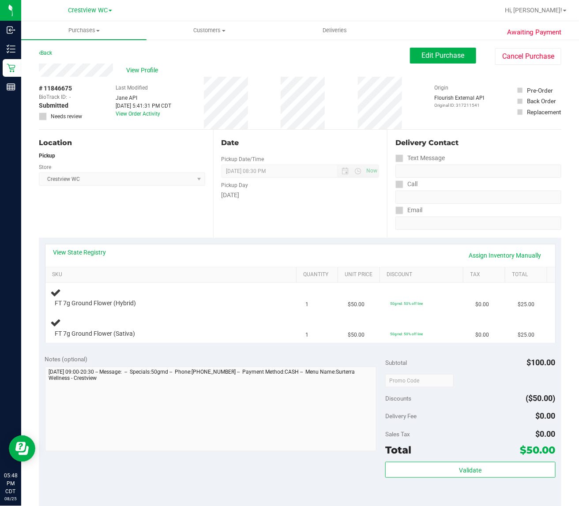
click at [259, 255] on div "View State Registry Assign Inventory Manually" at bounding box center [300, 255] width 494 height 15
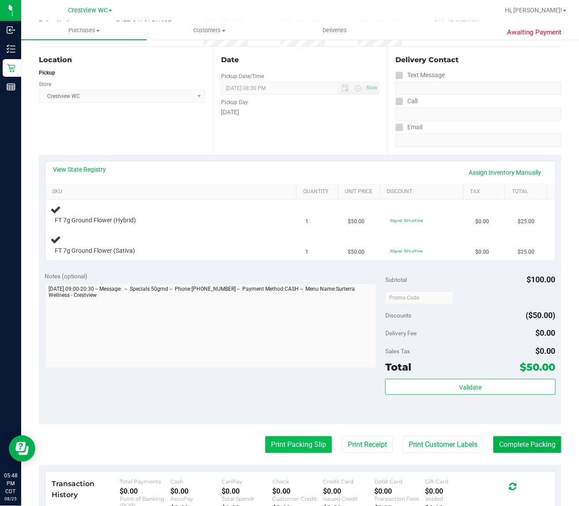
click at [290, 449] on button "Print Packing Slip" at bounding box center [298, 445] width 67 height 17
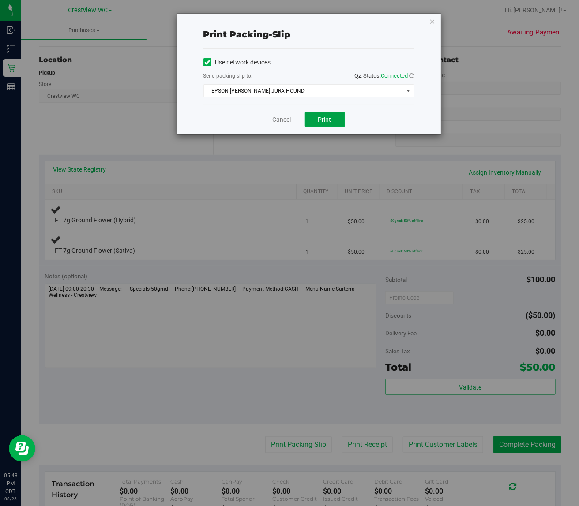
click at [337, 127] on button "Print" at bounding box center [325, 119] width 41 height 15
click at [278, 120] on link "Cancel" at bounding box center [282, 119] width 19 height 9
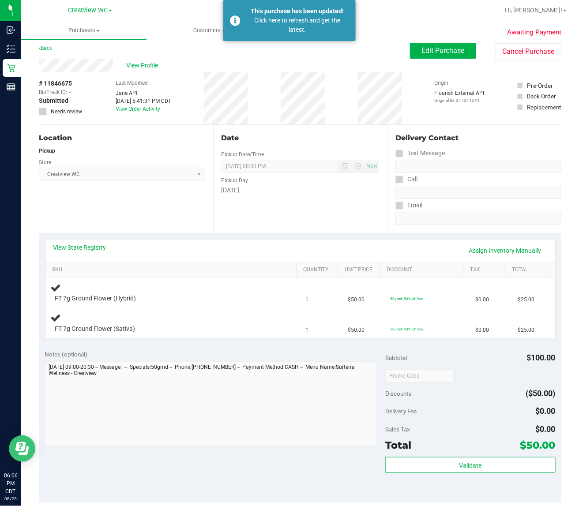
scroll to position [0, 0]
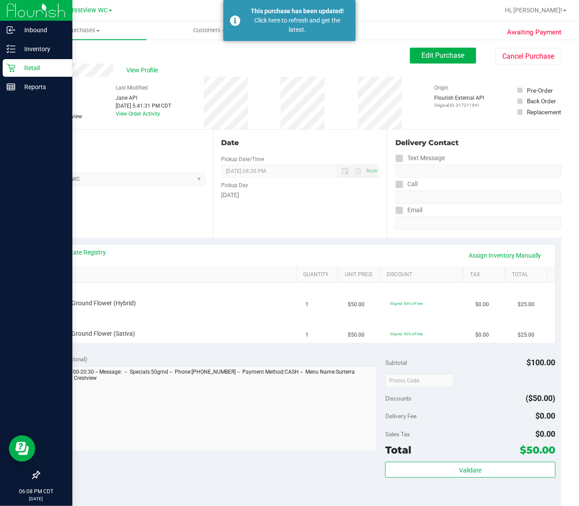
click at [7, 68] on icon at bounding box center [11, 68] width 9 height 9
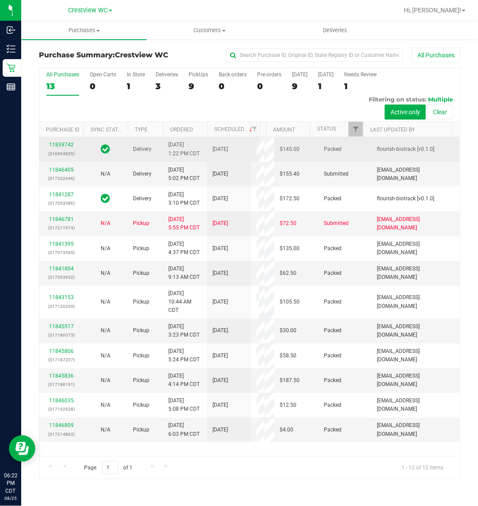
scroll to position [144, 0]
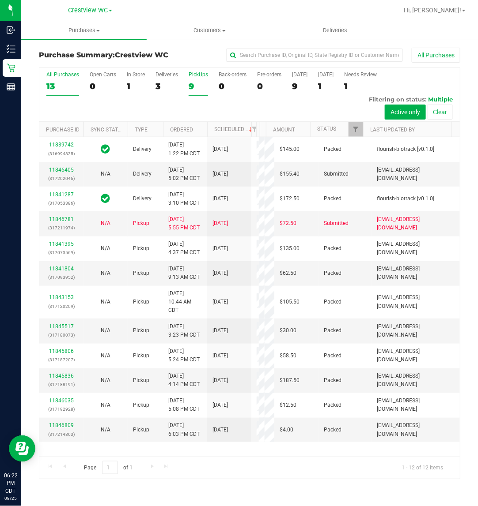
click at [192, 84] on div "9" at bounding box center [198, 86] width 19 height 10
click at [0, 0] on input "PickUps 9" at bounding box center [0, 0] width 0 height 0
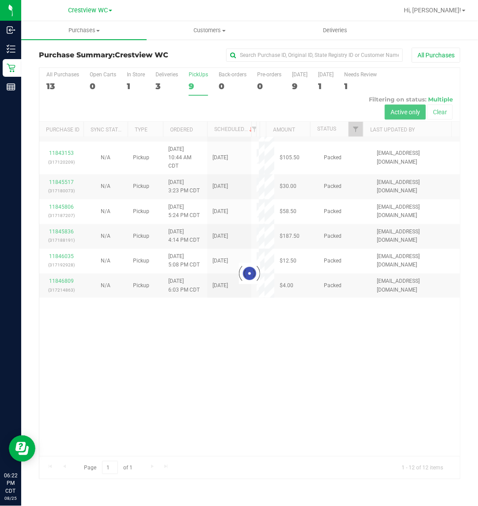
scroll to position [0, 0]
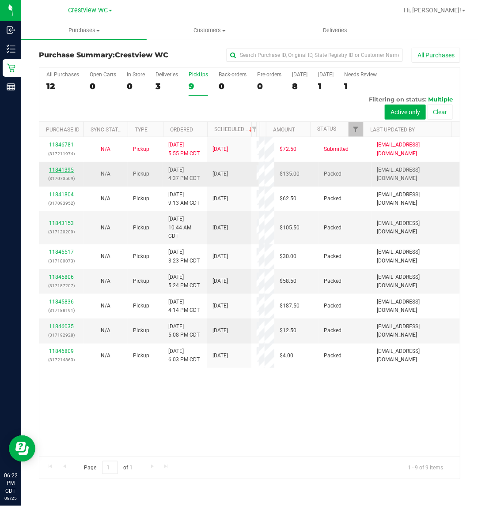
click at [69, 173] on link "11841395" at bounding box center [61, 170] width 25 height 6
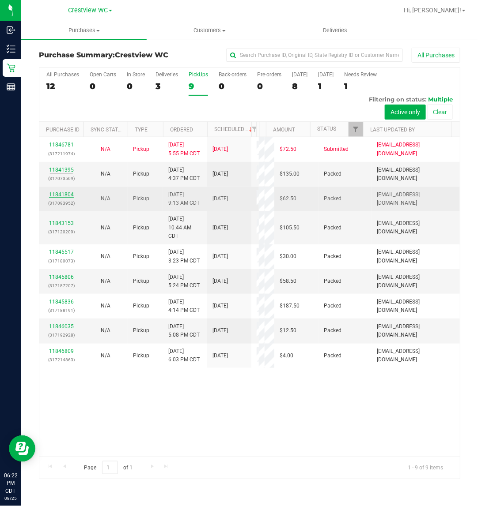
click at [64, 198] on link "11841804" at bounding box center [61, 195] width 25 height 6
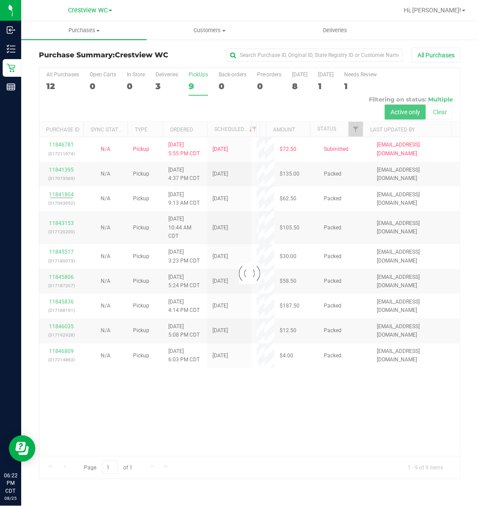
click at [65, 254] on div at bounding box center [249, 273] width 420 height 411
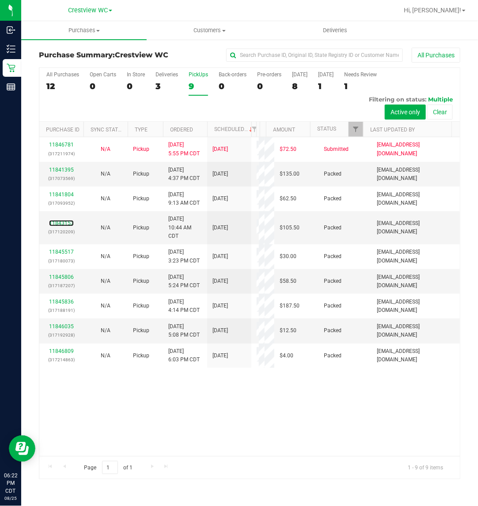
click at [65, 226] on link "11843153" at bounding box center [61, 223] width 25 height 6
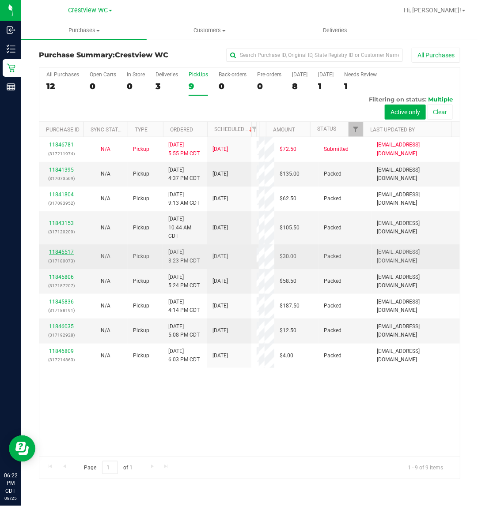
click at [64, 255] on link "11845517" at bounding box center [61, 252] width 25 height 6
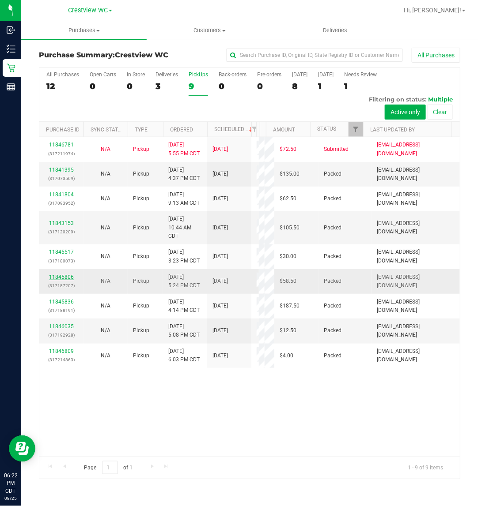
click at [61, 280] on link "11845806" at bounding box center [61, 277] width 25 height 6
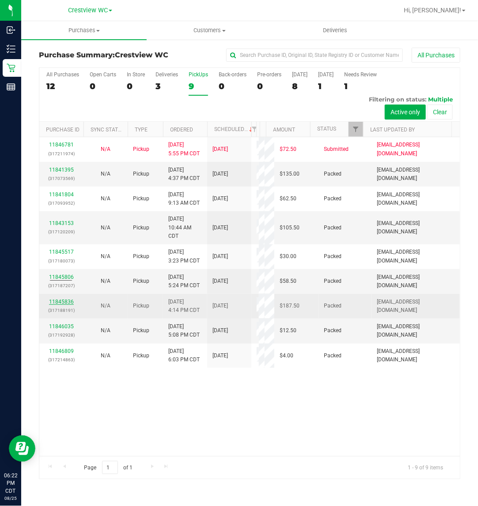
click at [63, 305] on link "11845836" at bounding box center [61, 302] width 25 height 6
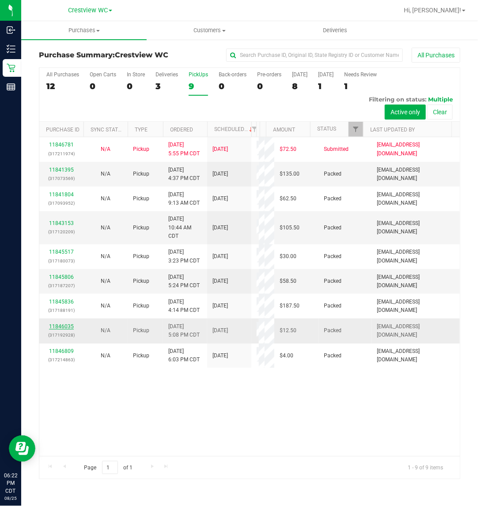
click at [66, 330] on link "11846035" at bounding box center [61, 327] width 25 height 6
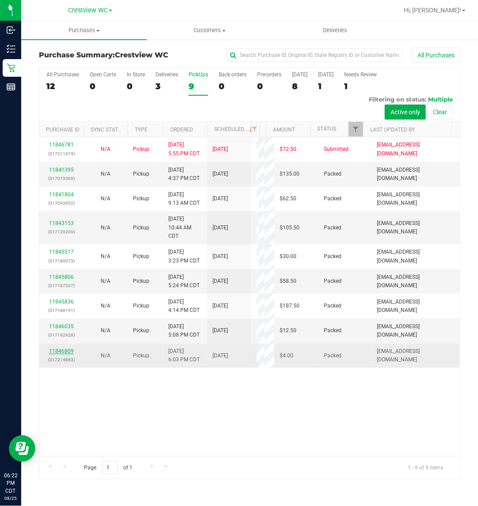
click at [67, 354] on link "11846809" at bounding box center [61, 351] width 25 height 6
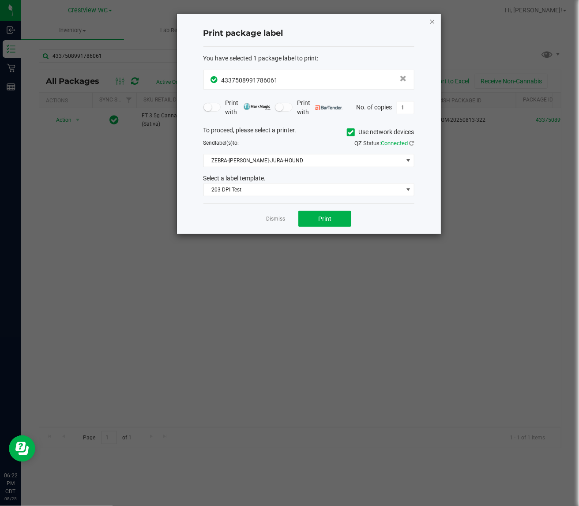
click at [435, 20] on div "Print package label You have selected 1 package label to print : 43375089917860…" at bounding box center [309, 124] width 264 height 220
click at [426, 23] on div "Print package label You have selected 1 package label to print : 43375089917860…" at bounding box center [309, 124] width 264 height 220
click at [430, 23] on icon "button" at bounding box center [433, 21] width 6 height 11
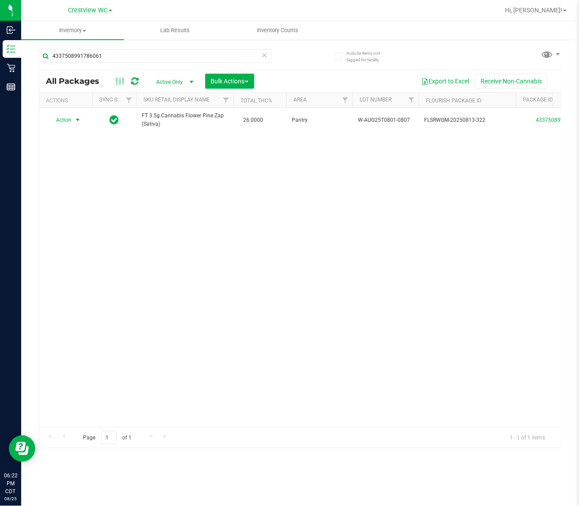
click at [264, 57] on icon at bounding box center [265, 54] width 6 height 11
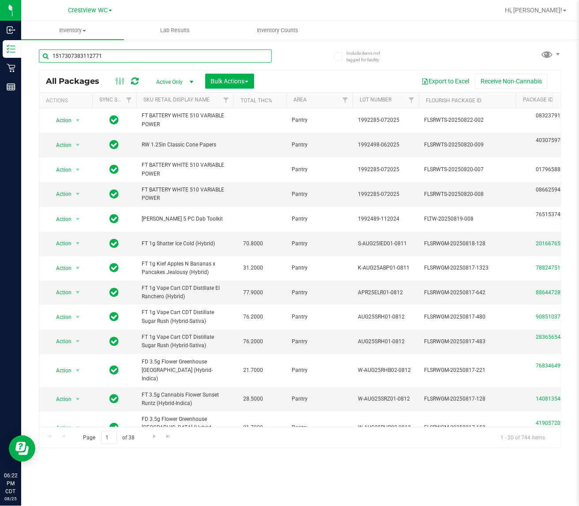
type input "1517307383112771"
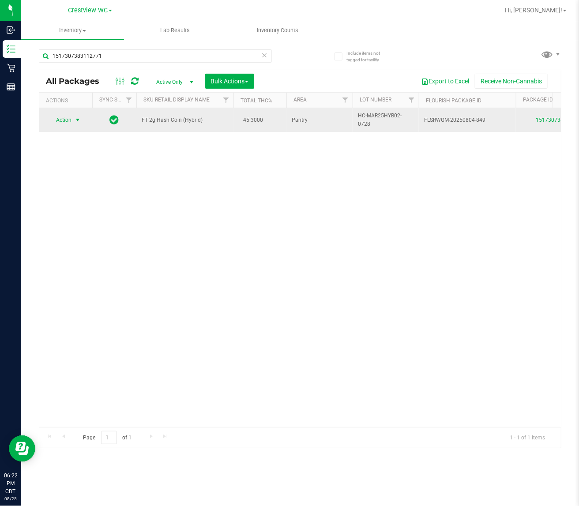
click at [73, 118] on span "select" at bounding box center [77, 120] width 11 height 12
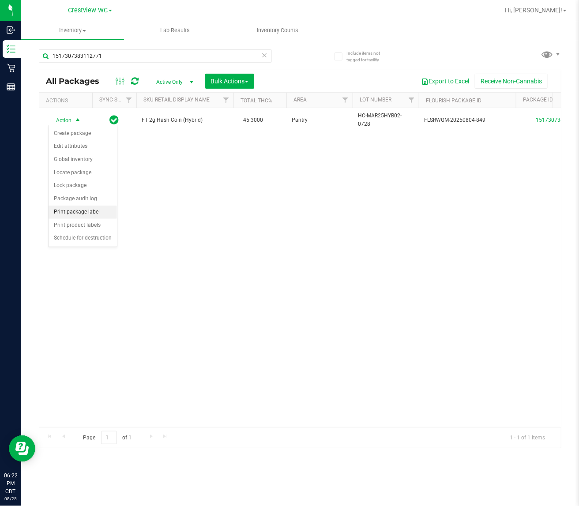
click at [78, 212] on li "Print package label" at bounding box center [83, 212] width 68 height 13
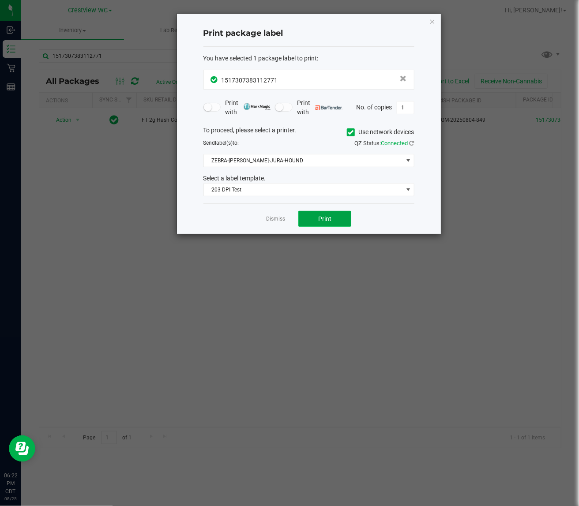
click at [304, 221] on button "Print" at bounding box center [324, 219] width 53 height 16
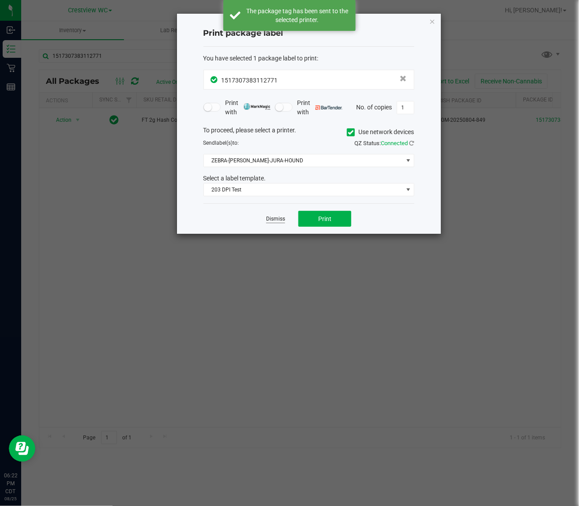
click at [285, 216] on link "Dismiss" at bounding box center [275, 219] width 19 height 8
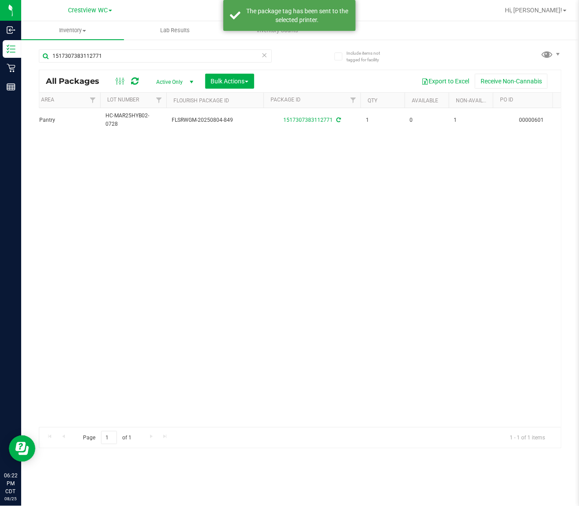
scroll to position [0, 263]
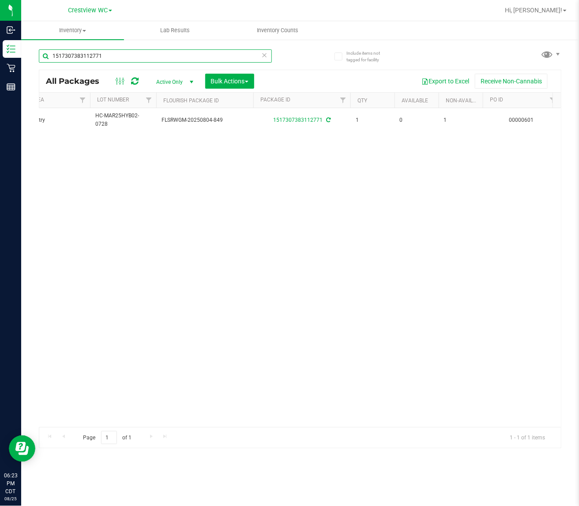
drag, startPoint x: 146, startPoint y: 59, endPoint x: -204, endPoint y: 45, distance: 350.8
click at [0, 45] on html "Inbound Inventory Retail Reports 06:23 PM CDT 08/25/2025 08/25 Crestview WC Hi,…" at bounding box center [289, 253] width 579 height 506
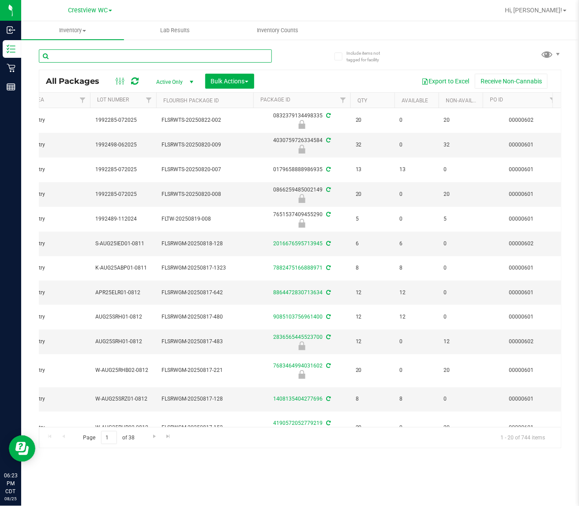
click at [137, 52] on input "text" at bounding box center [155, 55] width 233 height 13
paste input "1755998729208269"
type input "1755998729208269"
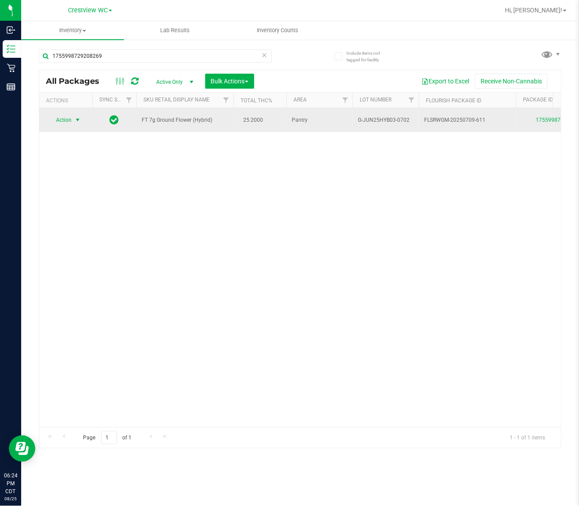
click at [66, 116] on span "Action" at bounding box center [60, 120] width 24 height 12
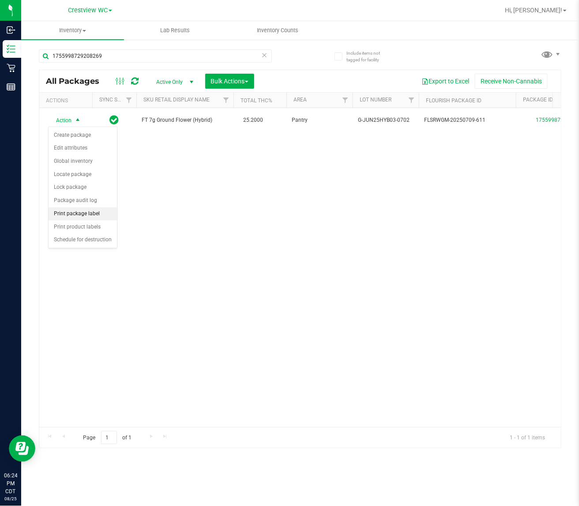
click at [102, 215] on li "Print package label" at bounding box center [83, 213] width 68 height 13
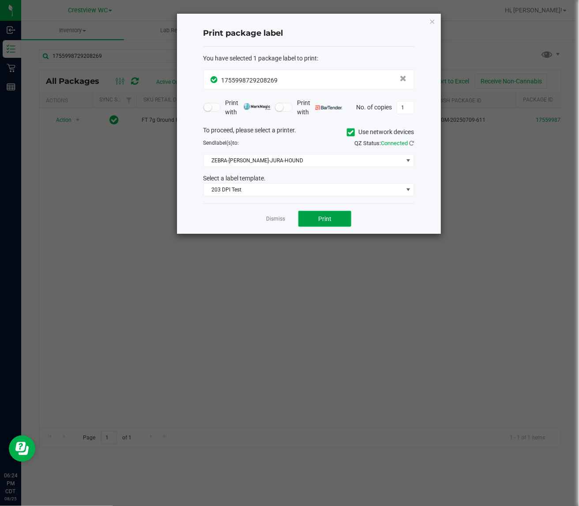
click at [306, 212] on button "Print" at bounding box center [324, 219] width 53 height 16
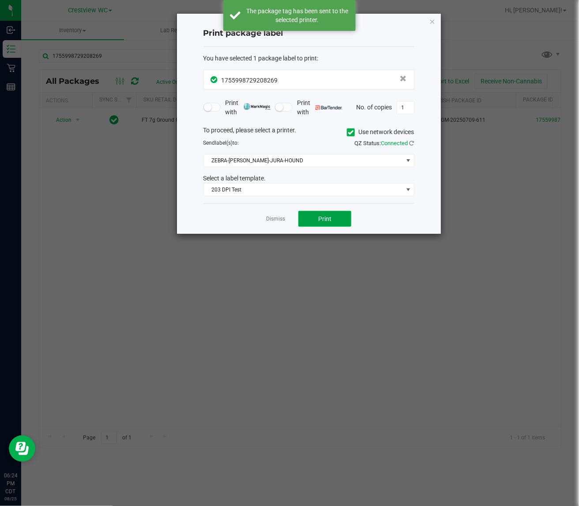
click at [304, 216] on button "Print" at bounding box center [324, 219] width 53 height 16
click at [306, 215] on button "Print" at bounding box center [324, 219] width 53 height 16
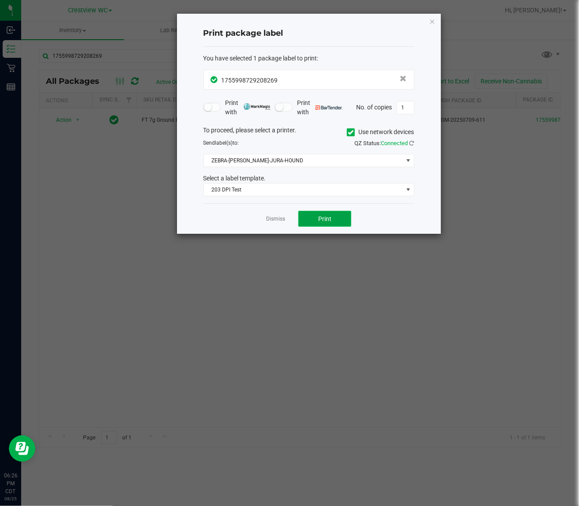
click at [318, 215] on button "Print" at bounding box center [324, 219] width 53 height 16
click at [275, 223] on link "Dismiss" at bounding box center [275, 219] width 19 height 8
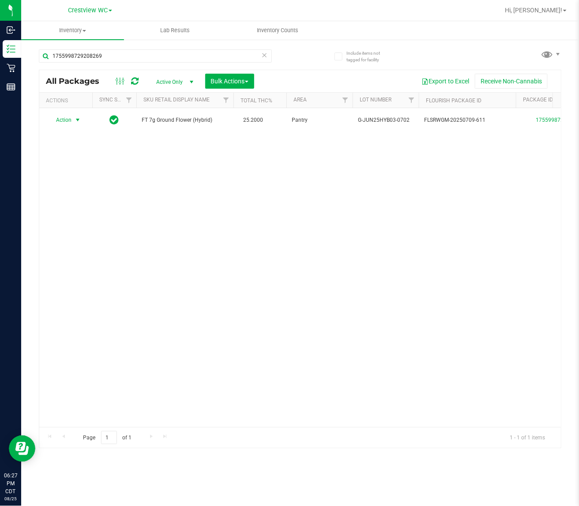
click at [264, 53] on icon at bounding box center [265, 54] width 6 height 11
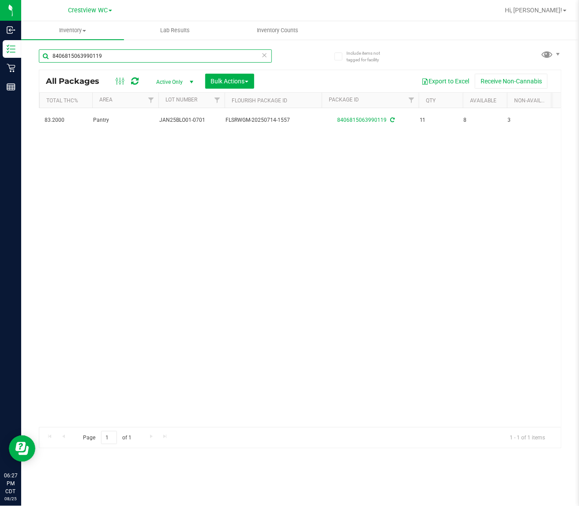
scroll to position [0, 199]
type input "8406815063990119"
click at [265, 56] on icon at bounding box center [265, 54] width 6 height 11
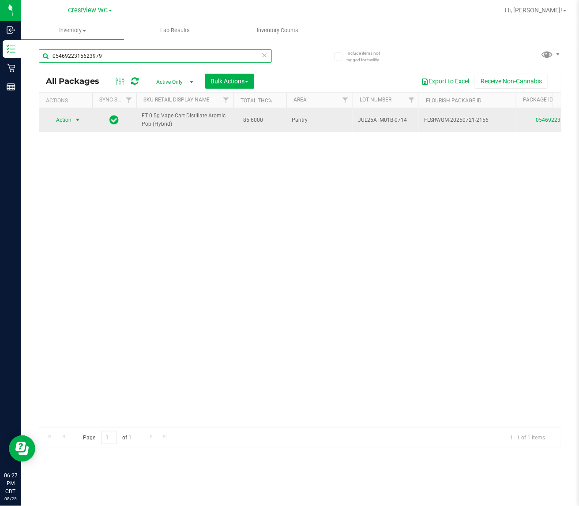
type input "0546922315623979"
click at [77, 120] on span "select" at bounding box center [77, 120] width 7 height 7
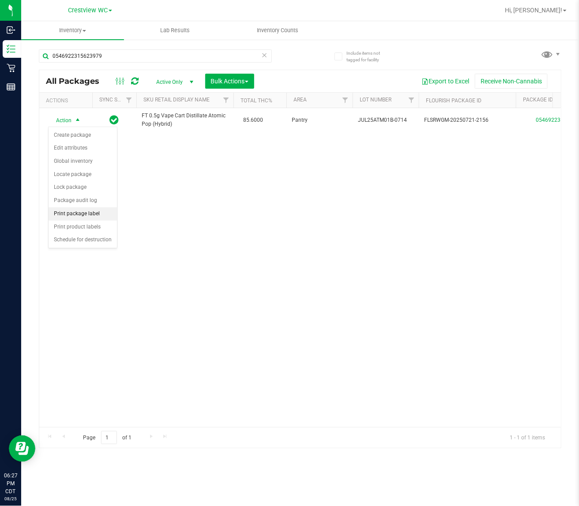
click at [98, 217] on li "Print package label" at bounding box center [83, 213] width 68 height 13
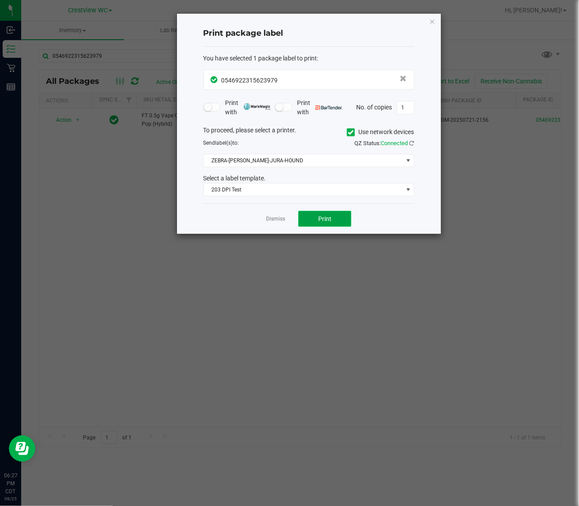
click at [325, 219] on span "Print" at bounding box center [324, 218] width 13 height 7
click at [279, 217] on link "Dismiss" at bounding box center [275, 219] width 19 height 8
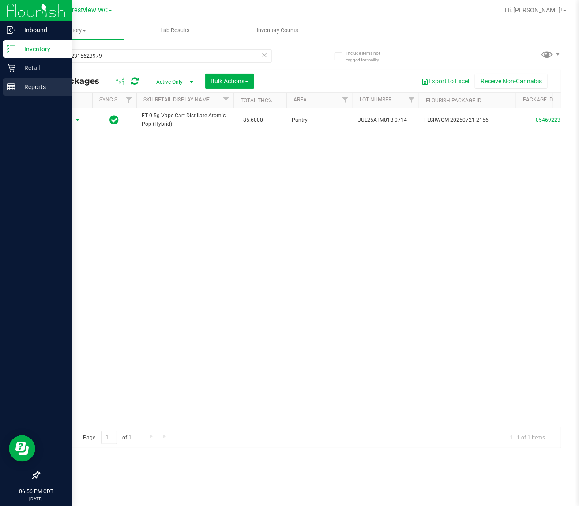
click at [11, 86] on line at bounding box center [11, 86] width 8 height 0
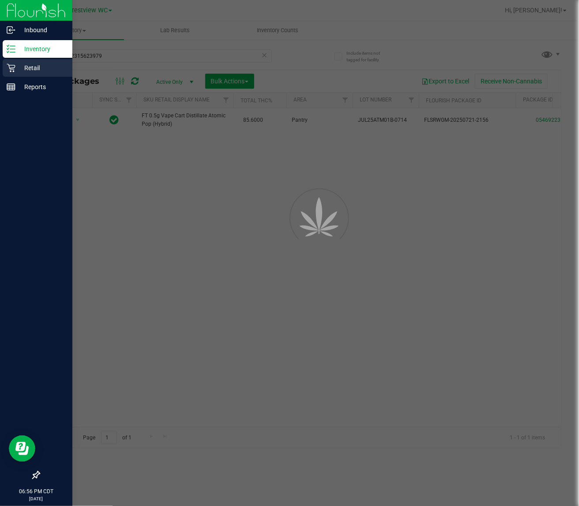
click at [11, 68] on icon at bounding box center [11, 68] width 8 height 8
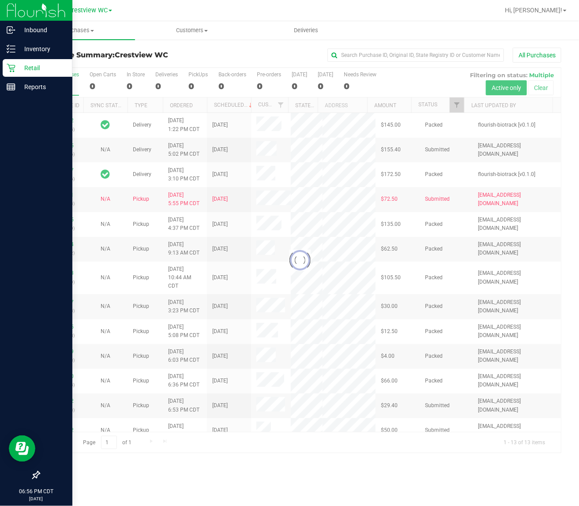
click at [195, 80] on div at bounding box center [300, 260] width 522 height 385
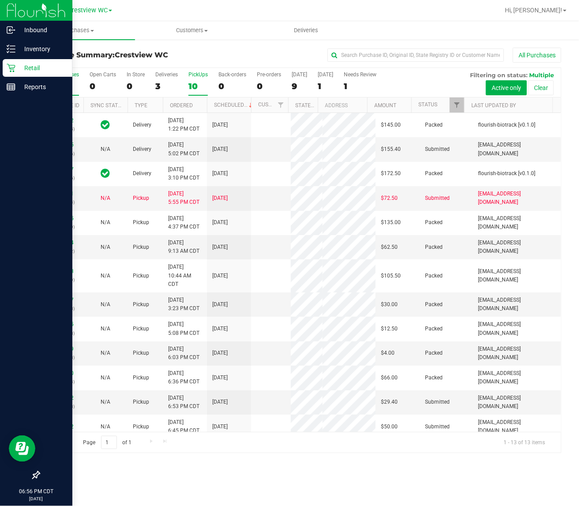
click at [193, 90] on div "10" at bounding box center [198, 86] width 19 height 10
click at [0, 0] on input "PickUps 10" at bounding box center [0, 0] width 0 height 0
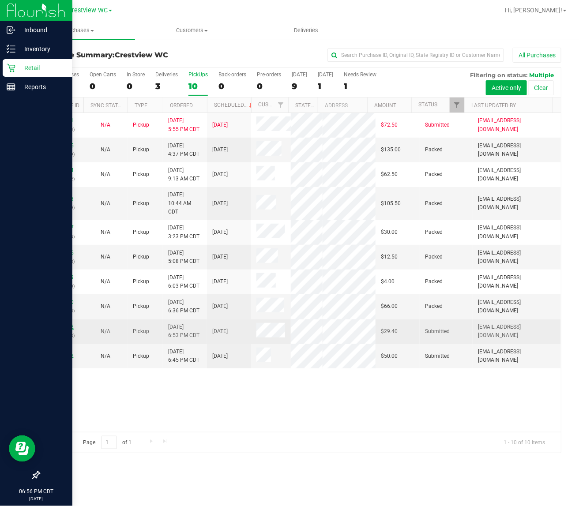
click at [67, 330] on link "11847132" at bounding box center [61, 327] width 25 height 6
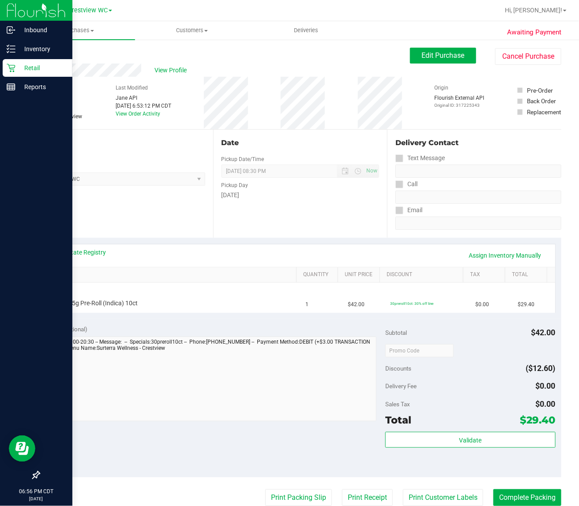
click at [19, 72] on p "Retail" at bounding box center [41, 68] width 53 height 11
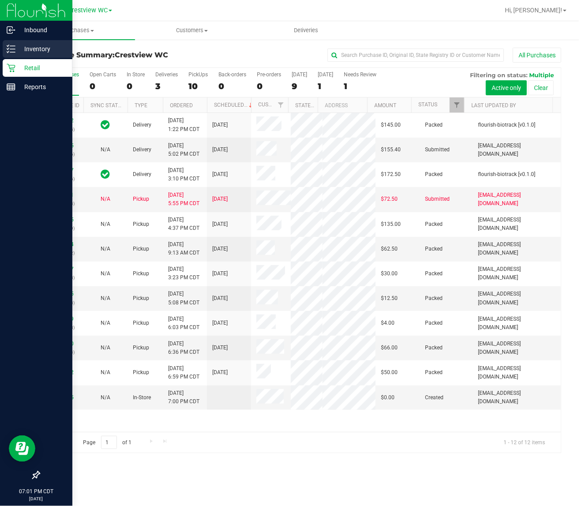
click at [42, 49] on p "Inventory" at bounding box center [41, 49] width 53 height 11
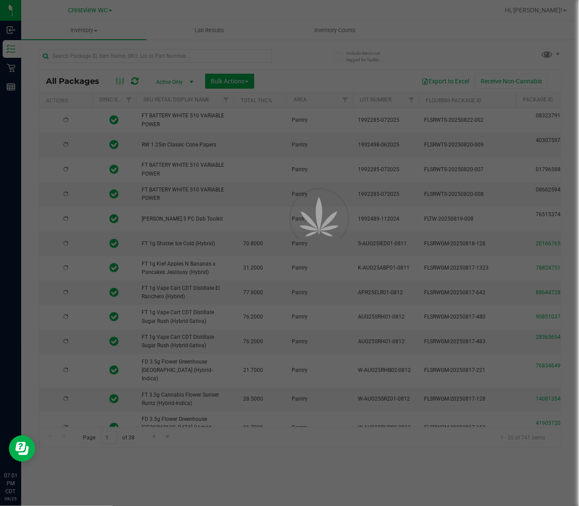
click at [96, 58] on div at bounding box center [289, 253] width 579 height 506
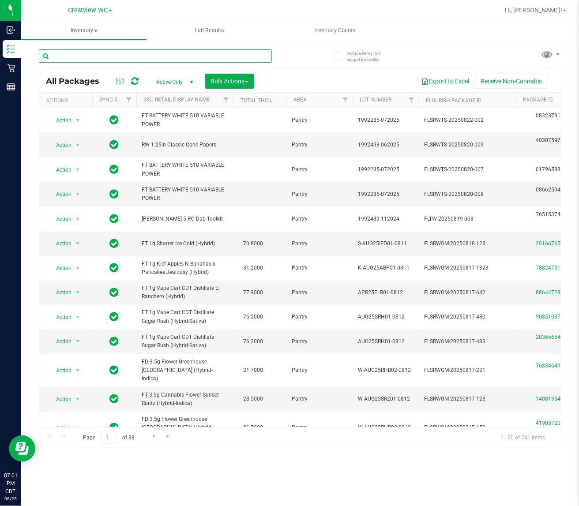
click at [104, 57] on input "text" at bounding box center [155, 55] width 233 height 13
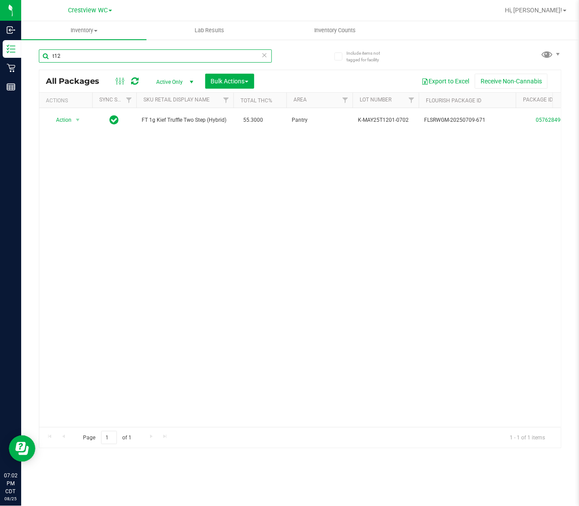
type input "t12"
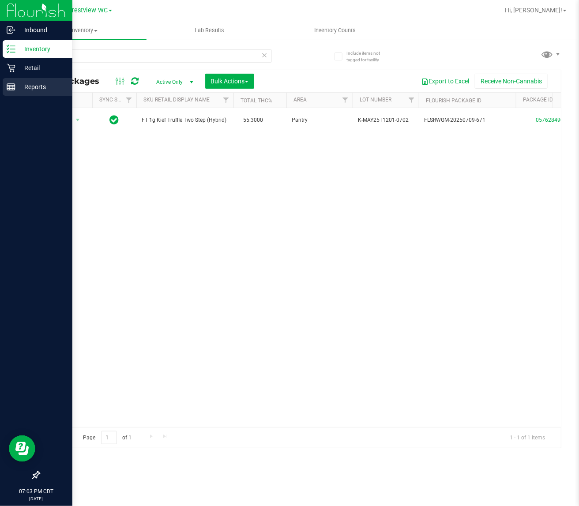
click at [14, 80] on div "Reports" at bounding box center [38, 87] width 70 height 18
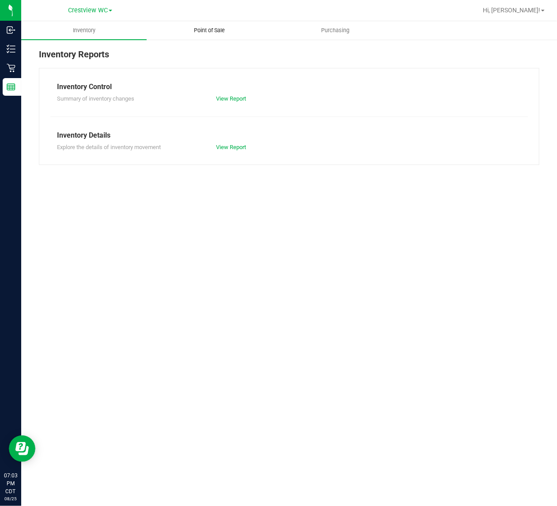
click at [230, 31] on span "Point of Sale" at bounding box center [209, 30] width 55 height 8
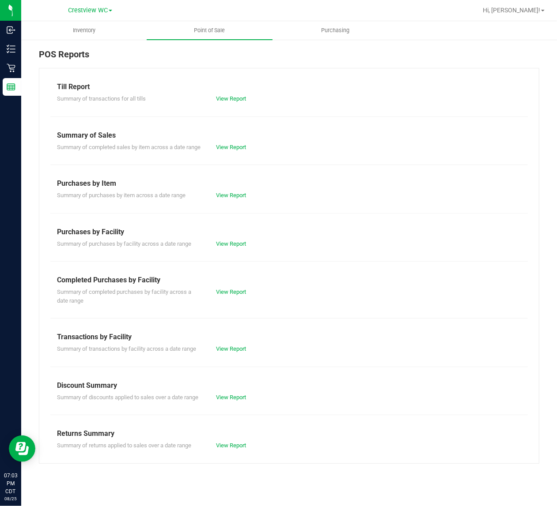
click at [241, 305] on div "Summary of completed purchases by facility across a date range View Report" at bounding box center [288, 295] width 477 height 19
click at [241, 295] on link "View Report" at bounding box center [231, 292] width 30 height 7
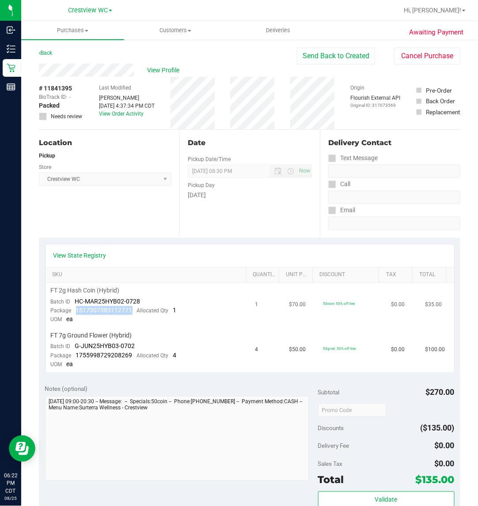
drag, startPoint x: 135, startPoint y: 312, endPoint x: 75, endPoint y: 309, distance: 60.1
click at [75, 309] on div "Package 1517307383112771 Allocated Qty 1" at bounding box center [114, 310] width 126 height 9
drag, startPoint x: 130, startPoint y: 350, endPoint x: 76, endPoint y: 351, distance: 53.9
click at [76, 352] on span "1755998729208269" at bounding box center [104, 355] width 57 height 7
copy span "1755998729208269"
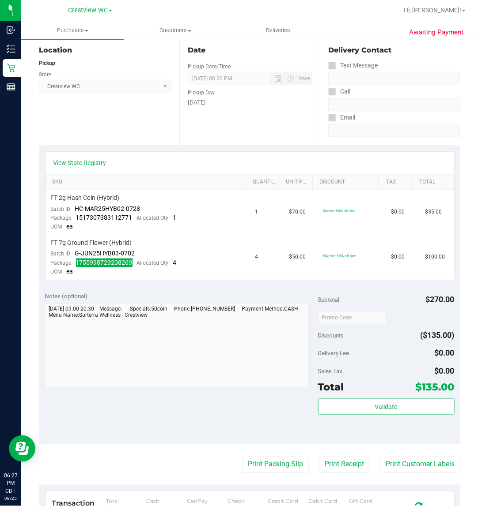
scroll to position [110, 0]
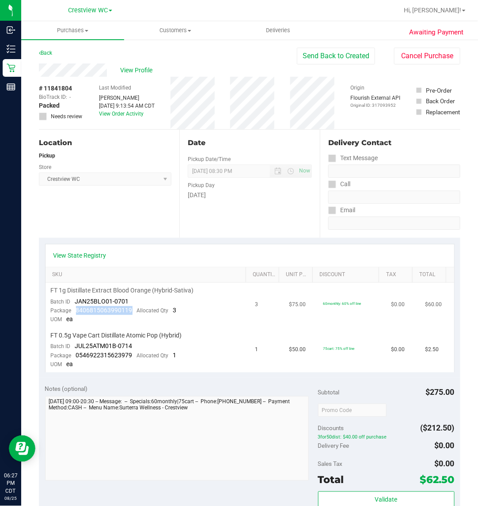
drag, startPoint x: 132, startPoint y: 309, endPoint x: 74, endPoint y: 309, distance: 57.4
click at [74, 309] on div "Package 8406815063990119 Allocated Qty 3" at bounding box center [114, 310] width 126 height 9
drag, startPoint x: 132, startPoint y: 352, endPoint x: 75, endPoint y: 354, distance: 56.1
click at [75, 354] on div "Package 0546922315623979 Allocated Qty 1" at bounding box center [114, 355] width 126 height 9
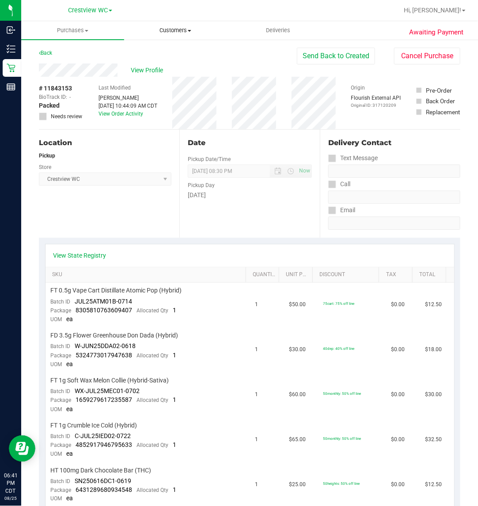
click at [170, 32] on span "Customers" at bounding box center [175, 30] width 102 height 8
click at [171, 50] on span "All customers" at bounding box center [156, 53] width 64 height 8
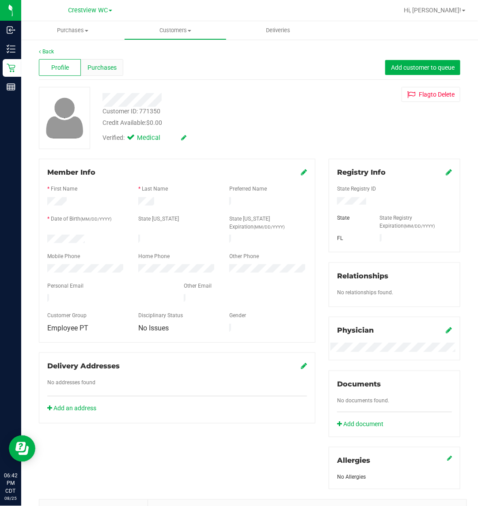
click at [105, 66] on span "Purchases" at bounding box center [101, 67] width 29 height 9
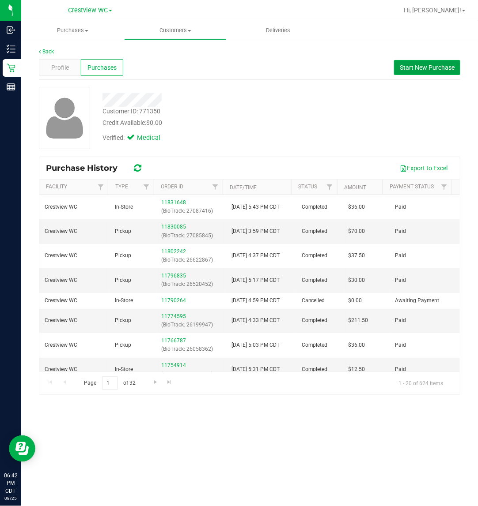
click at [408, 69] on span "Start New Purchase" at bounding box center [427, 67] width 55 height 7
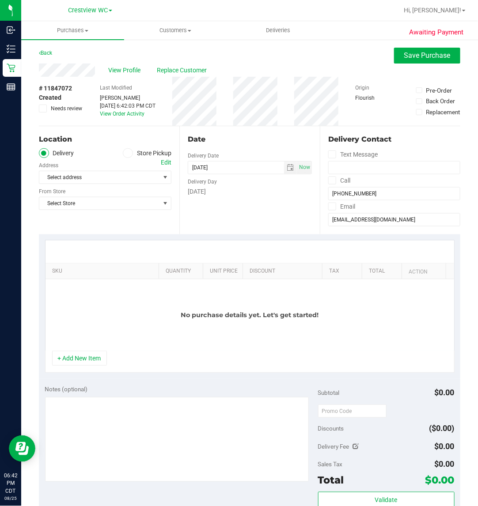
click at [126, 153] on icon at bounding box center [127, 153] width 5 height 0
click at [0, 0] on input "Store Pickup" at bounding box center [0, 0] width 0 height 0
click at [88, 179] on span "Select Store" at bounding box center [99, 177] width 121 height 12
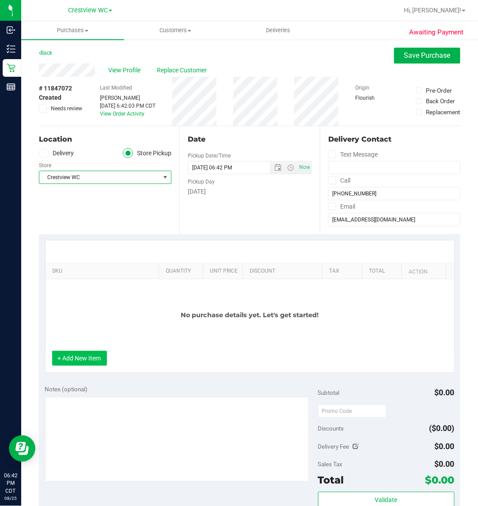
click at [89, 358] on button "+ Add New Item" at bounding box center [79, 358] width 55 height 15
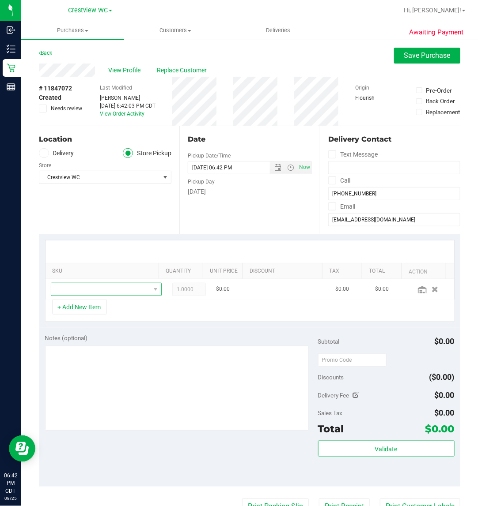
click at [135, 296] on span "NO DATA FOUND" at bounding box center [106, 289] width 111 height 13
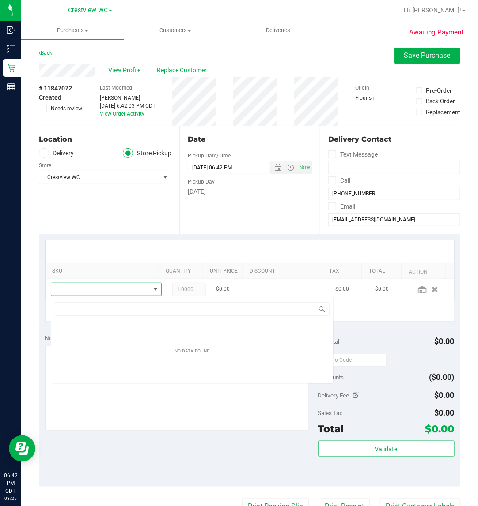
scroll to position [14, 94]
click at [152, 288] on span "NO DATA FOUND" at bounding box center [155, 289] width 7 height 7
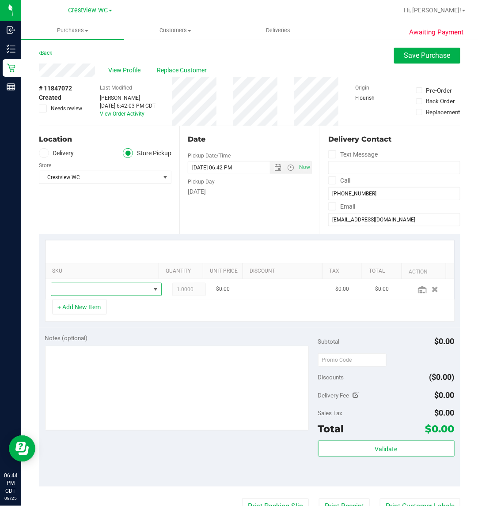
click at [98, 285] on span "NO DATA FOUND" at bounding box center [100, 289] width 99 height 12
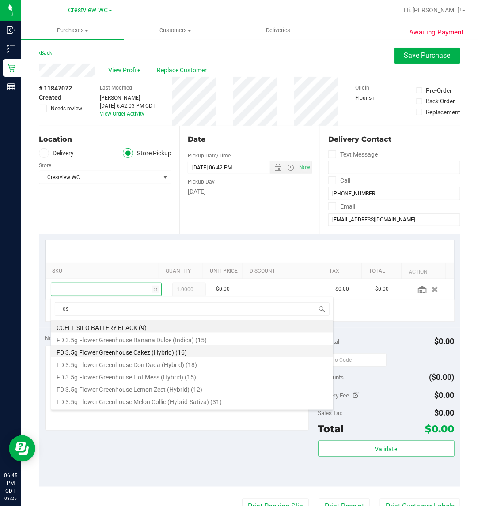
type input "gsc"
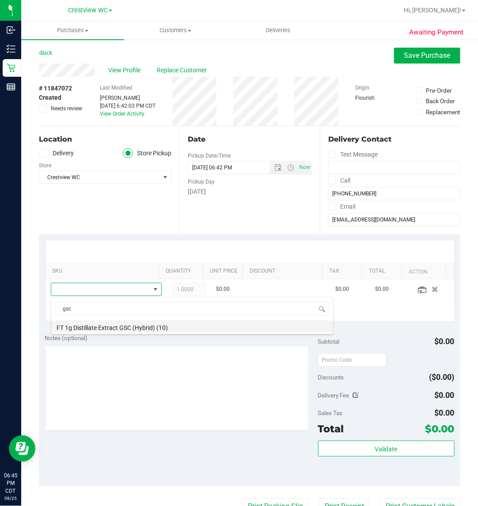
click at [156, 327] on li "FT 1g Distillate Extract GSC (Hybrid) (10)" at bounding box center [192, 327] width 282 height 12
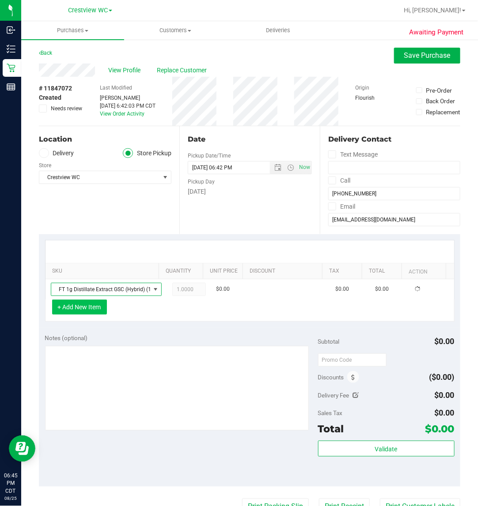
click at [83, 311] on button "+ Add New Item" at bounding box center [79, 307] width 55 height 15
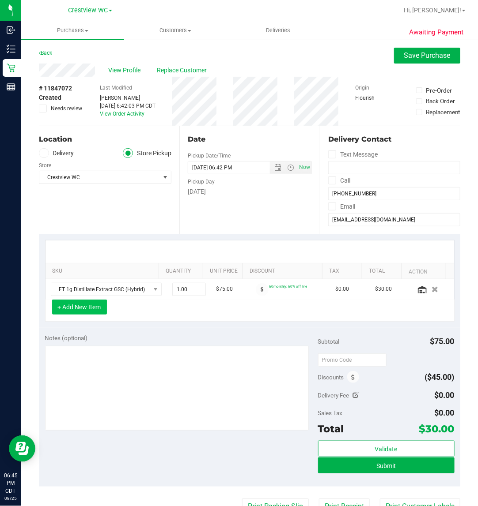
click at [85, 309] on button "+ Add New Item" at bounding box center [79, 307] width 55 height 15
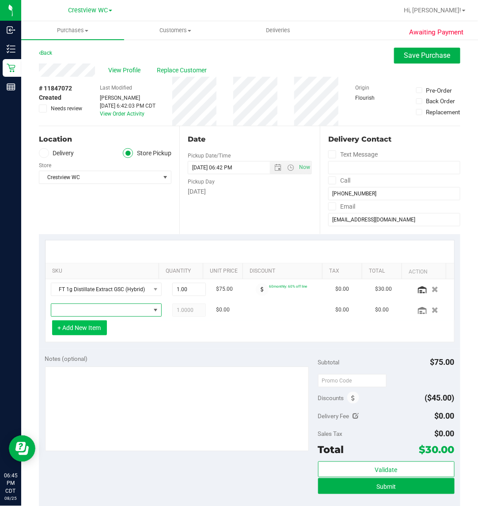
click at [85, 309] on span "NO DATA FOUND" at bounding box center [100, 310] width 99 height 12
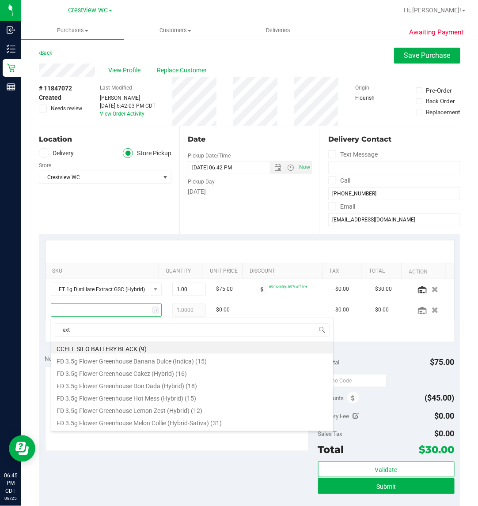
type input "extr"
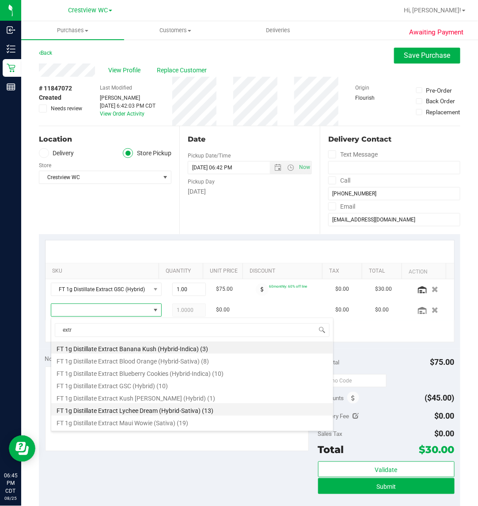
click at [130, 407] on li "FT 1g Distillate Extract Lychee Dream (Hybrid-Sativa) (13)" at bounding box center [192, 410] width 282 height 12
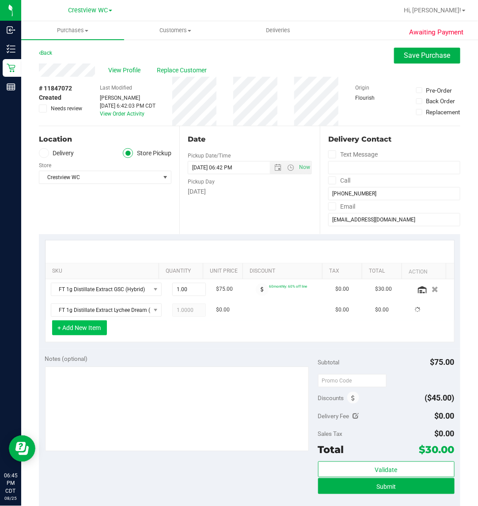
click at [89, 330] on button "+ Add New Item" at bounding box center [79, 328] width 55 height 15
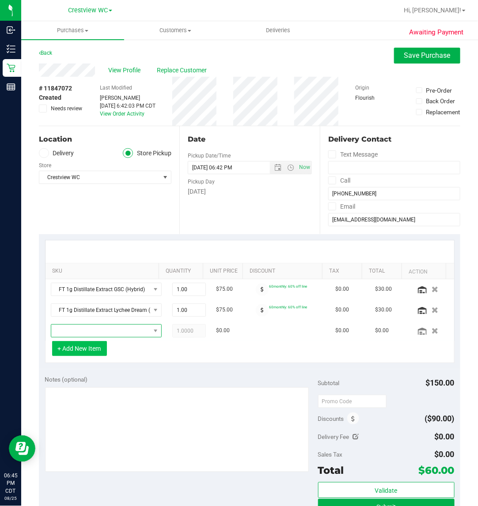
click at [89, 330] on span "NO DATA FOUND" at bounding box center [100, 331] width 99 height 12
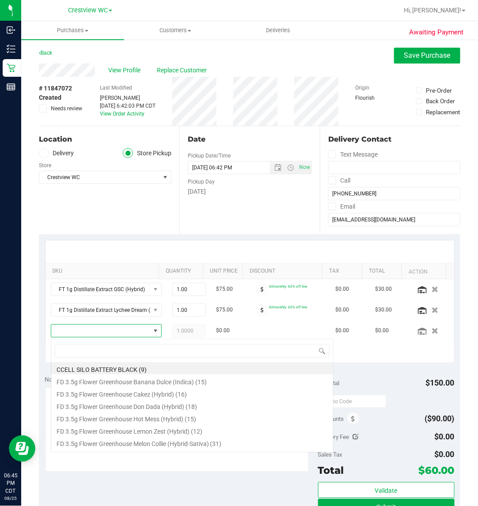
scroll to position [14, 86]
type input "maui"
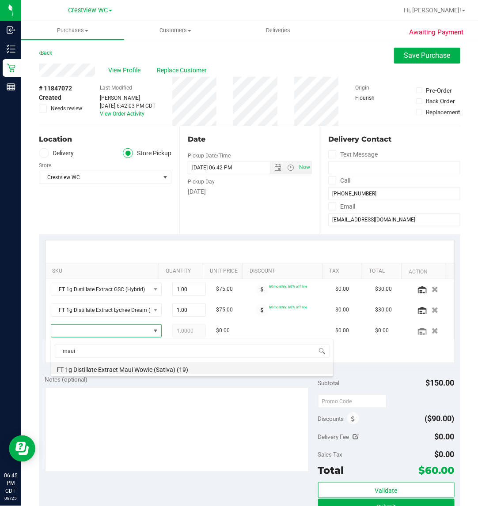
click at [127, 369] on li "FT 1g Distillate Extract Maui Wowie (Sativa) (19)" at bounding box center [192, 368] width 282 height 12
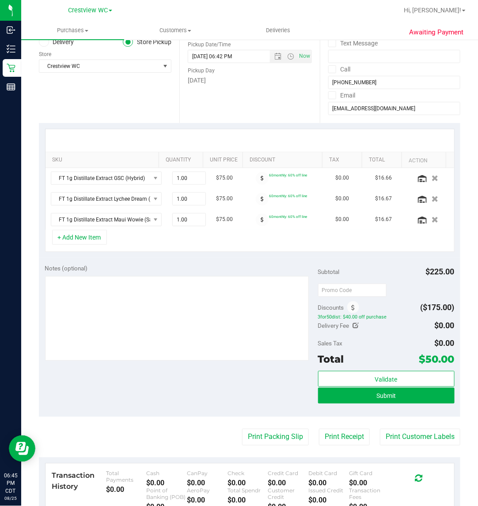
scroll to position [110, 0]
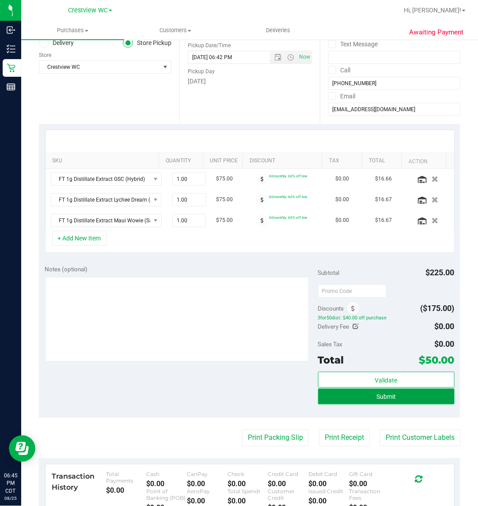
click at [386, 405] on button "Submit" at bounding box center [386, 397] width 136 height 16
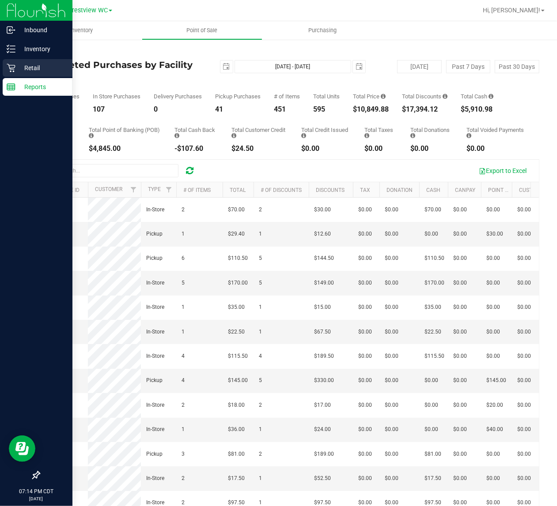
click at [11, 67] on icon at bounding box center [11, 68] width 9 height 9
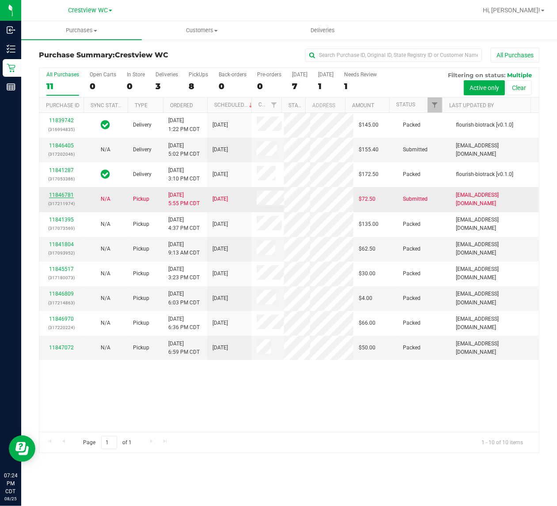
click at [56, 198] on link "11846781" at bounding box center [61, 195] width 25 height 6
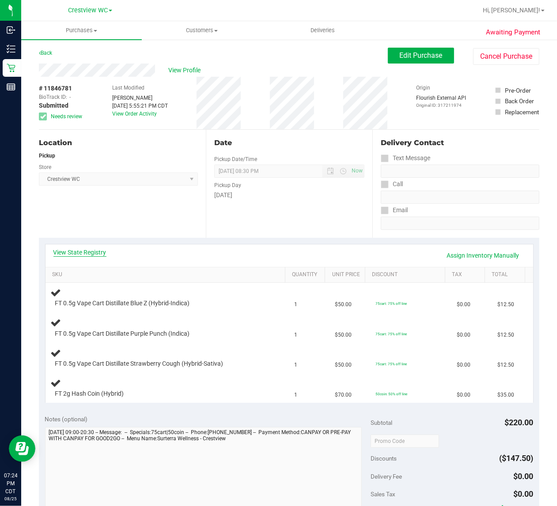
click at [94, 253] on link "View State Registry" at bounding box center [79, 252] width 53 height 9
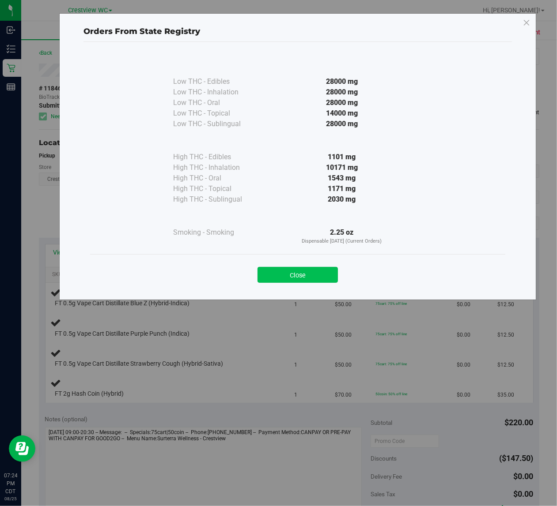
click at [297, 272] on button "Close" at bounding box center [297, 275] width 80 height 16
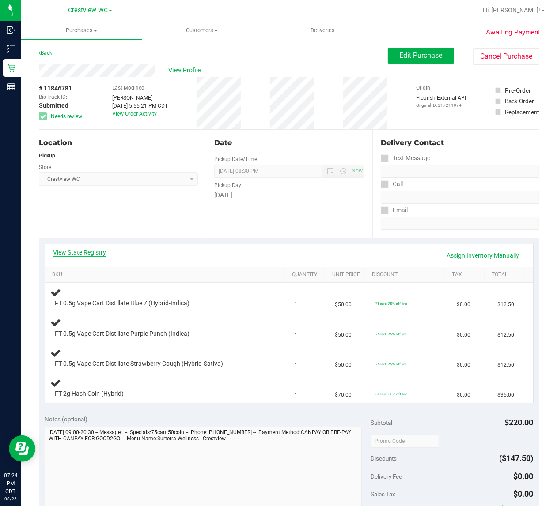
click at [70, 248] on link "View State Registry" at bounding box center [79, 252] width 53 height 9
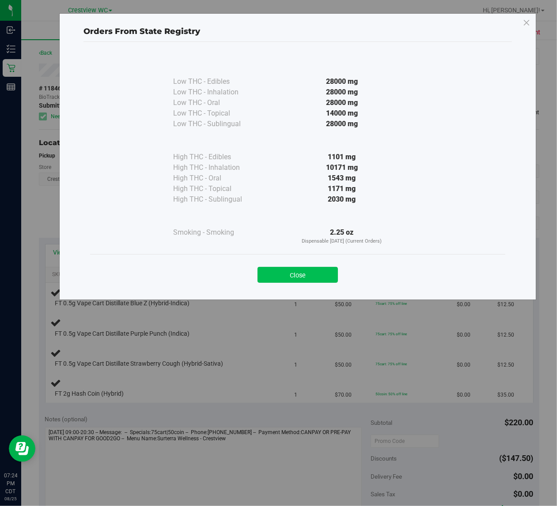
click at [292, 273] on button "Close" at bounding box center [297, 275] width 80 height 16
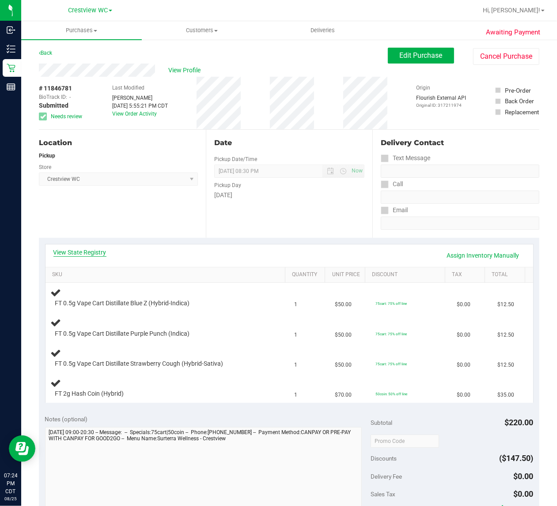
click at [94, 250] on link "View State Registry" at bounding box center [79, 252] width 53 height 9
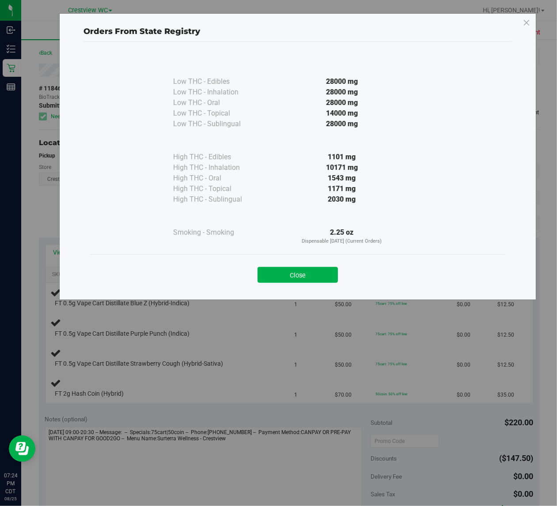
drag, startPoint x: 318, startPoint y: 169, endPoint x: 373, endPoint y: 171, distance: 55.7
click at [360, 170] on div "10171 mg" at bounding box center [341, 167] width 161 height 11
click at [285, 286] on div "Close" at bounding box center [297, 272] width 415 height 36
click at [284, 283] on div "Close" at bounding box center [297, 272] width 415 height 36
click at [287, 268] on button "Close" at bounding box center [297, 275] width 80 height 16
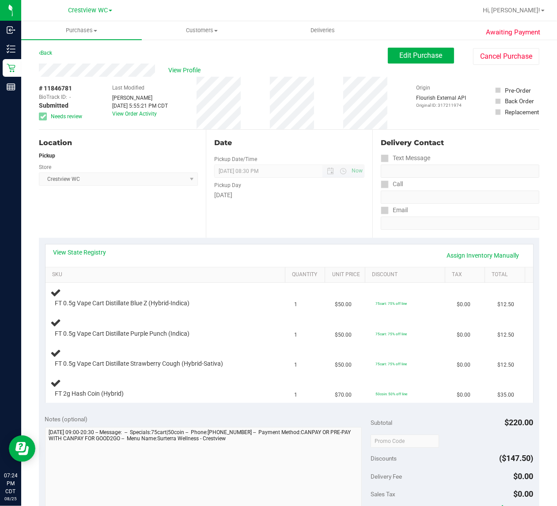
drag, startPoint x: 287, startPoint y: 173, endPoint x: 222, endPoint y: 177, distance: 65.0
click at [222, 177] on span "[DATE] 08:30 PM Now" at bounding box center [289, 171] width 151 height 13
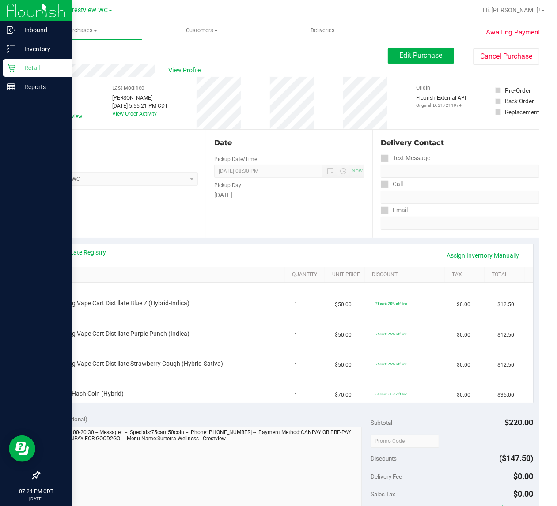
click at [10, 62] on div "Retail" at bounding box center [38, 68] width 70 height 18
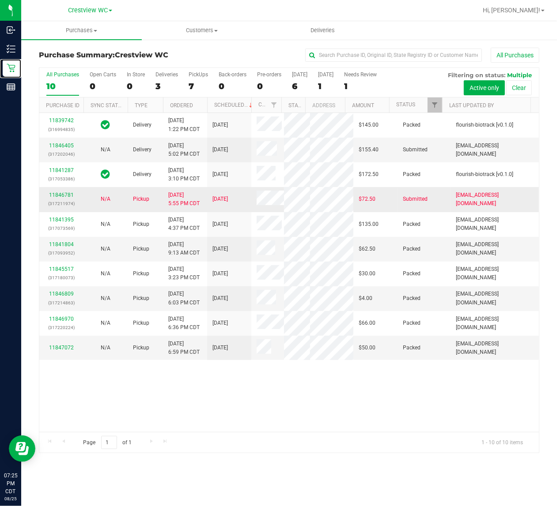
scroll to position [70, 0]
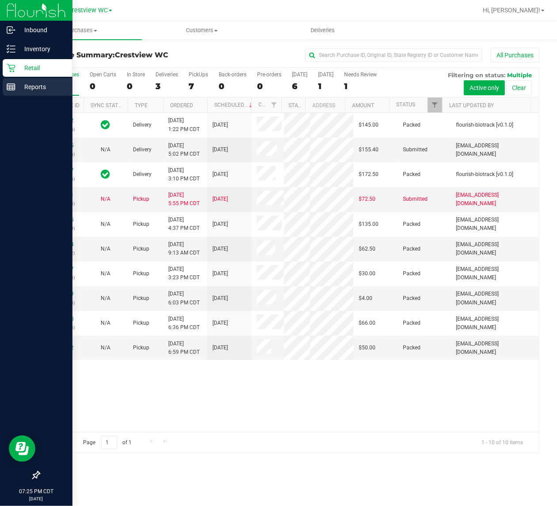
click at [23, 91] on p "Reports" at bounding box center [41, 87] width 53 height 11
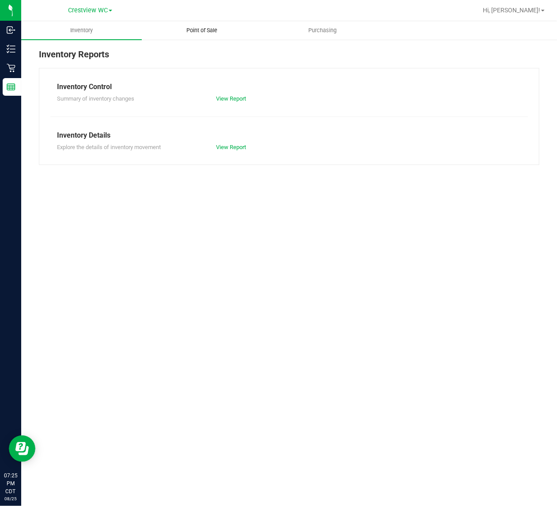
click at [200, 33] on span "Point of Sale" at bounding box center [201, 30] width 55 height 8
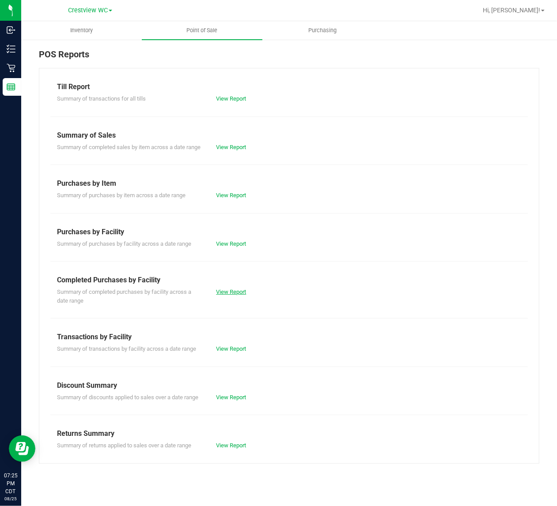
click at [237, 295] on link "View Report" at bounding box center [231, 292] width 30 height 7
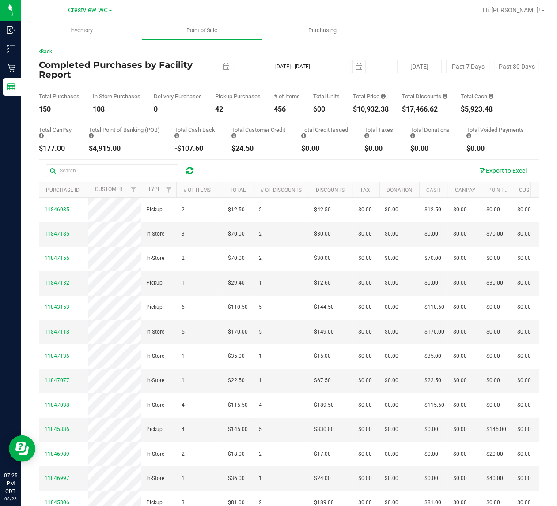
drag, startPoint x: 351, startPoint y: 109, endPoint x: 391, endPoint y: 109, distance: 39.7
click at [391, 109] on div "Total Purchases 150 In Store Purchases 108 Delivery Purchases 0 Pickup Purchase…" at bounding box center [289, 96] width 500 height 34
click at [336, 113] on div "Total Units 600" at bounding box center [326, 103] width 26 height 19
drag, startPoint x: 354, startPoint y: 113, endPoint x: 405, endPoint y: 106, distance: 51.6
click at [405, 106] on div "Back Completed Purchases by Facility Report [DATE] [DATE] - [DATE] [DATE] [DATE…" at bounding box center [289, 293] width 500 height 490
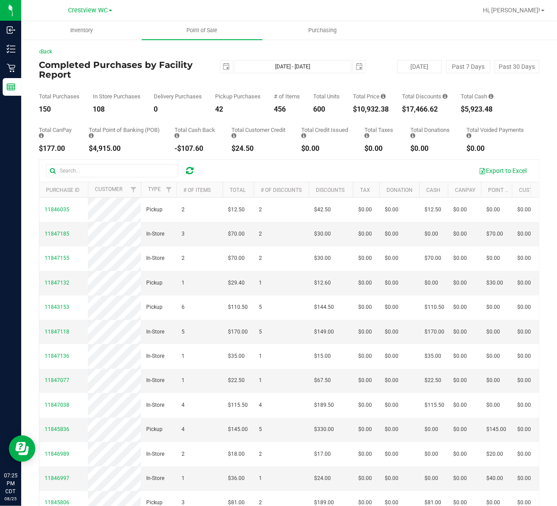
click at [396, 107] on div "Total Purchases 150 In Store Purchases 108 Delivery Purchases 0 Pickup Purchase…" at bounding box center [289, 96] width 500 height 34
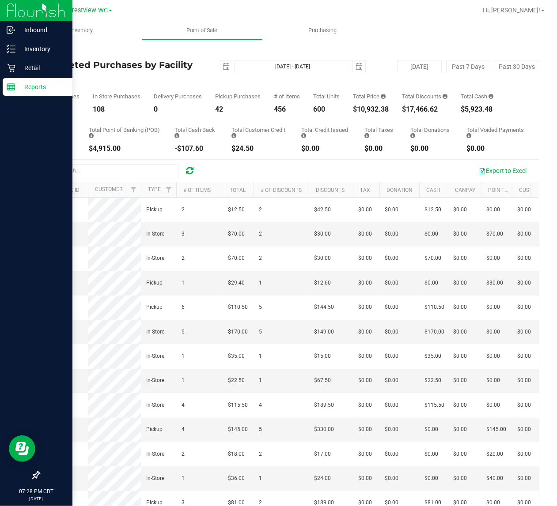
click at [22, 91] on p "Reports" at bounding box center [41, 87] width 53 height 11
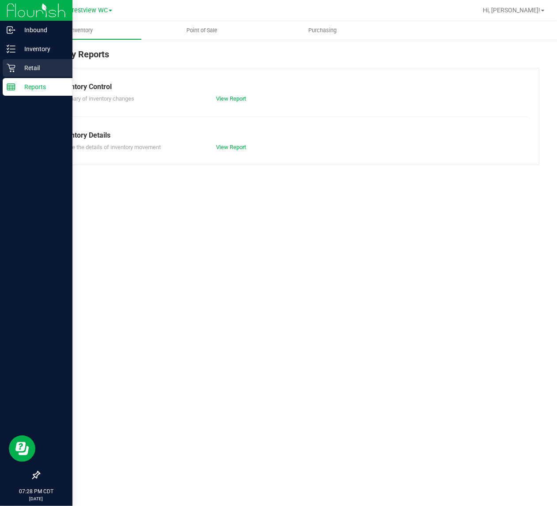
click at [13, 66] on icon at bounding box center [11, 68] width 9 height 9
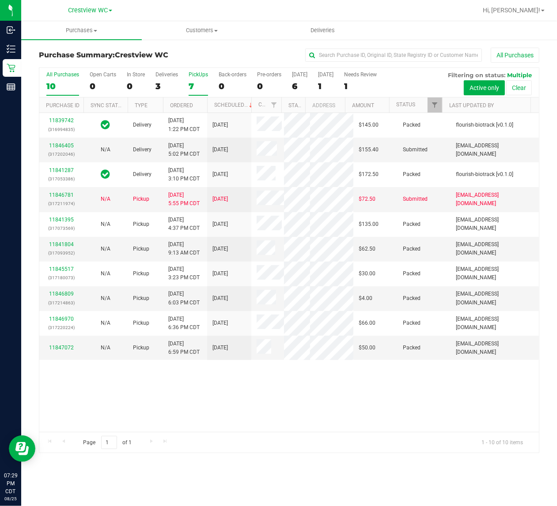
click at [205, 85] on div "7" at bounding box center [198, 86] width 19 height 10
click at [0, 0] on input "PickUps 7" at bounding box center [0, 0] width 0 height 0
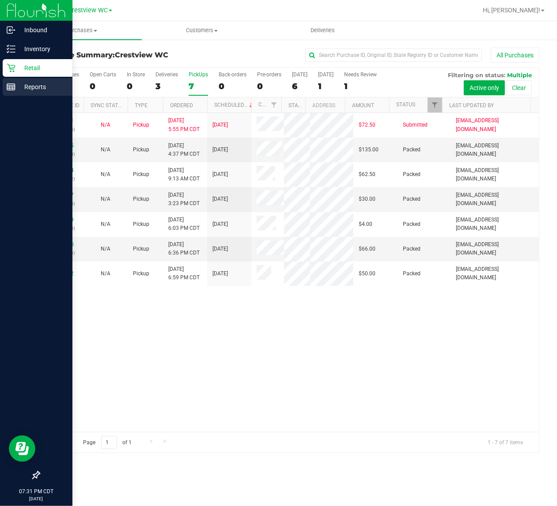
click at [15, 91] on p "Reports" at bounding box center [41, 87] width 53 height 11
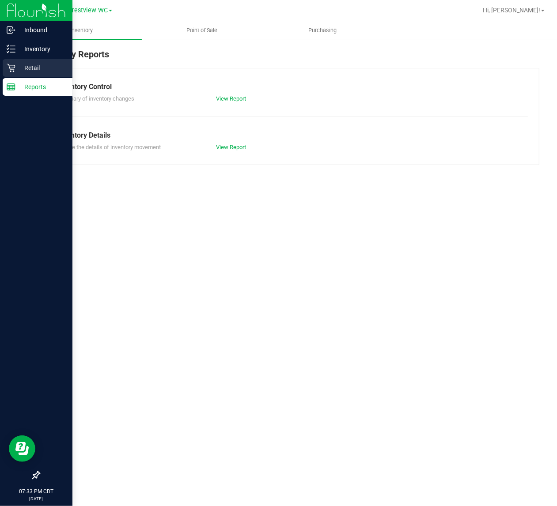
click at [17, 75] on div "Retail" at bounding box center [38, 68] width 70 height 18
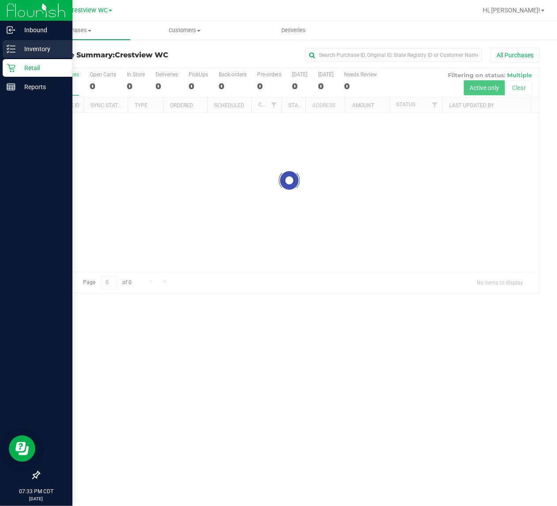
click at [15, 44] on p "Inventory" at bounding box center [41, 49] width 53 height 11
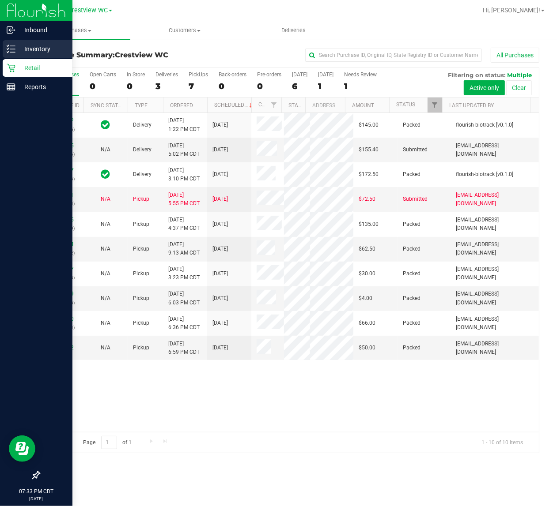
drag, startPoint x: 11, startPoint y: 51, endPoint x: 29, endPoint y: 52, distance: 17.2
click at [11, 52] on icon at bounding box center [11, 49] width 9 height 9
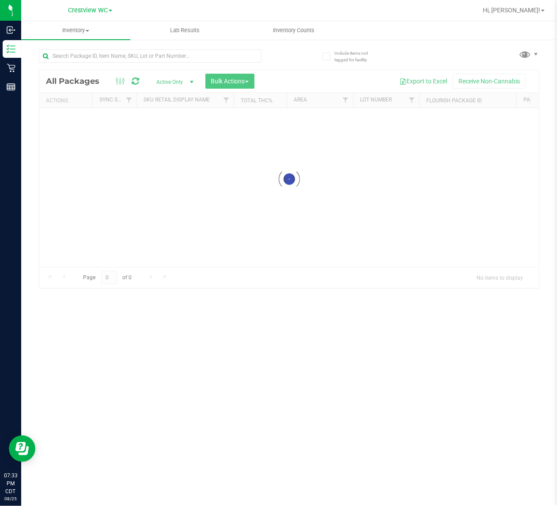
click at [97, 45] on div at bounding box center [164, 55] width 250 height 28
click at [99, 60] on input "text" at bounding box center [150, 55] width 222 height 13
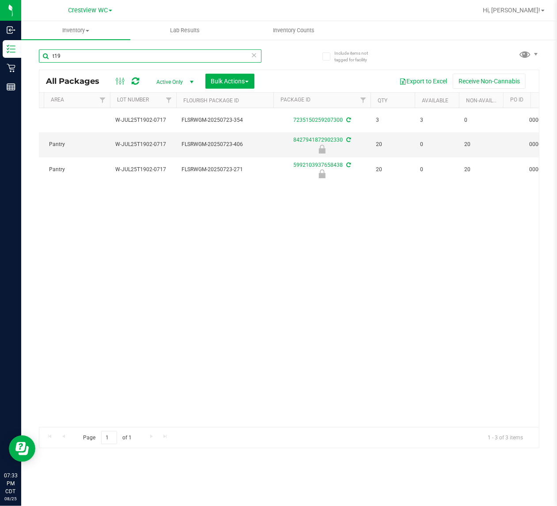
scroll to position [0, 213]
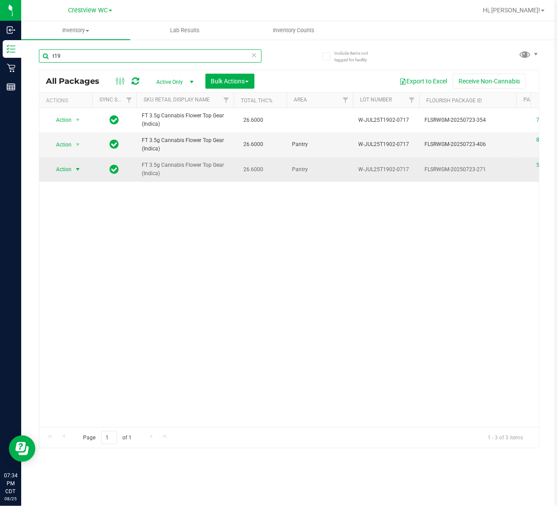
type input "t19"
click at [60, 164] on span "Action" at bounding box center [60, 169] width 24 height 12
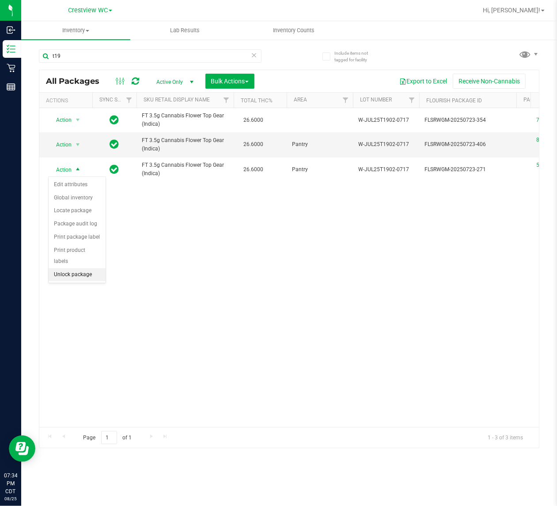
click at [82, 268] on li "Unlock package" at bounding box center [77, 274] width 57 height 13
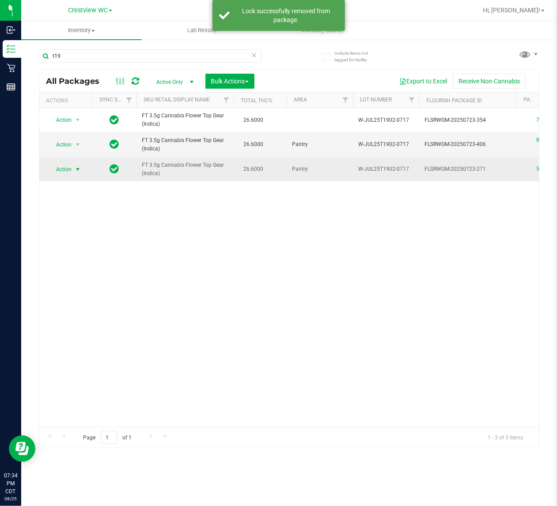
click at [79, 171] on span "select" at bounding box center [77, 169] width 7 height 7
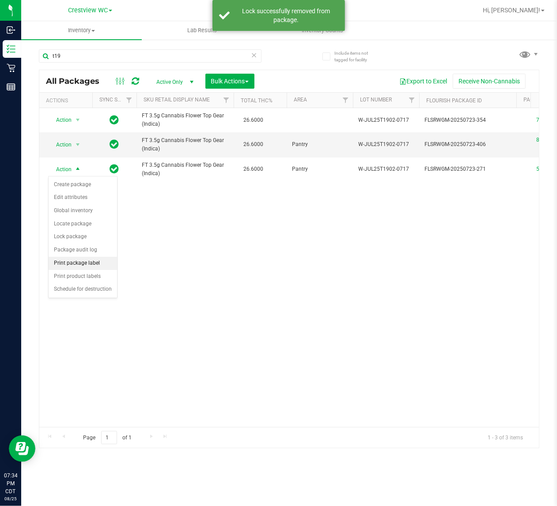
click at [87, 261] on li "Print package label" at bounding box center [83, 263] width 68 height 13
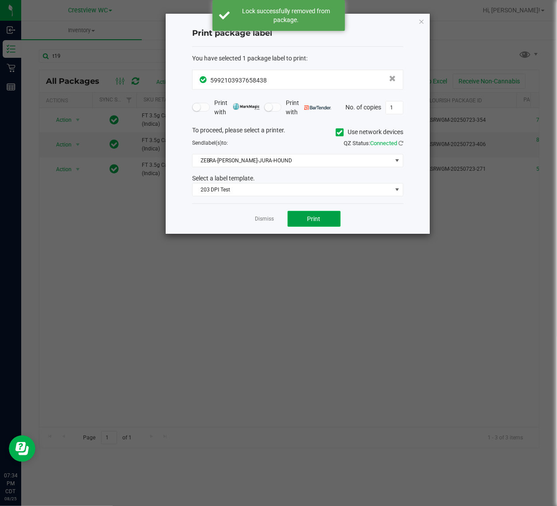
click at [305, 221] on button "Print" at bounding box center [313, 219] width 53 height 16
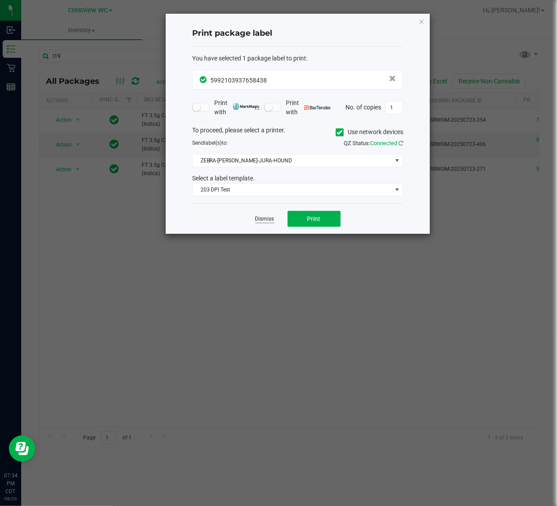
click at [260, 219] on link "Dismiss" at bounding box center [264, 219] width 19 height 8
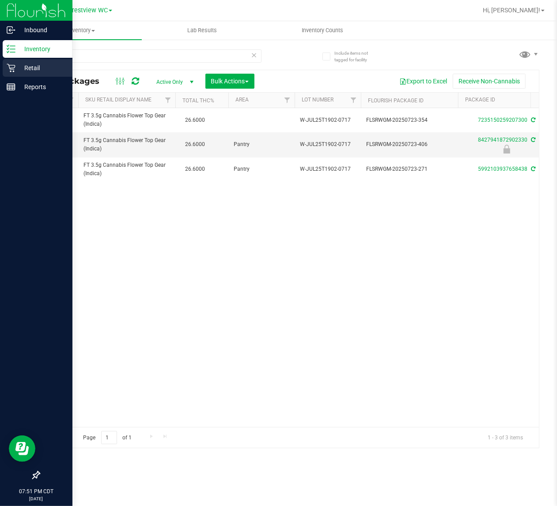
click at [17, 71] on p "Retail" at bounding box center [41, 68] width 53 height 11
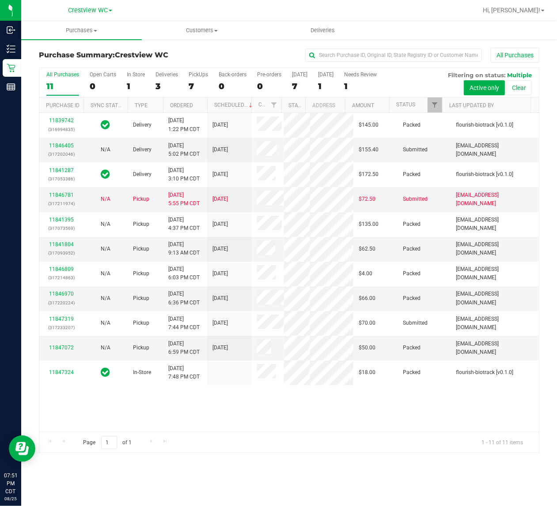
click at [197, 80] on label "PickUps 7" at bounding box center [198, 84] width 19 height 24
click at [0, 0] on input "PickUps 7" at bounding box center [0, 0] width 0 height 0
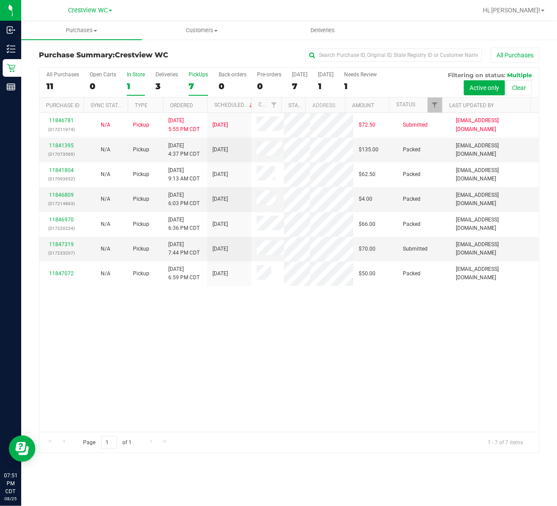
click at [139, 83] on div "1" at bounding box center [136, 86] width 18 height 10
click at [0, 0] on input "In Store 1" at bounding box center [0, 0] width 0 height 0
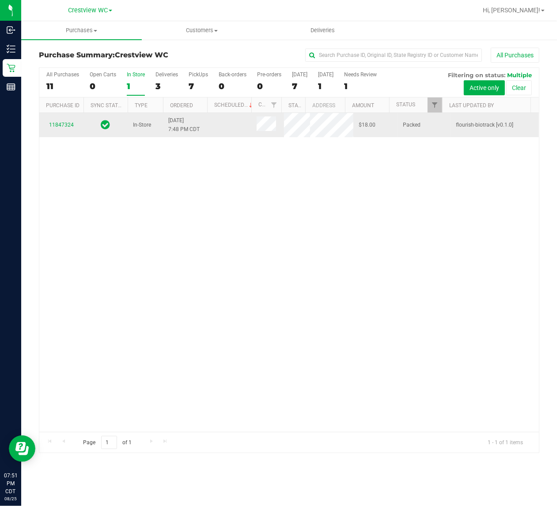
click at [268, 124] on span at bounding box center [265, 125] width 19 height 17
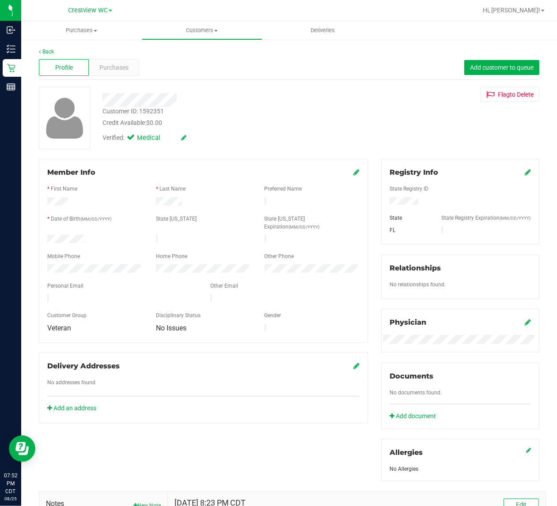
click at [0, 0] on p "Reports" at bounding box center [0, 0] width 0 height 0
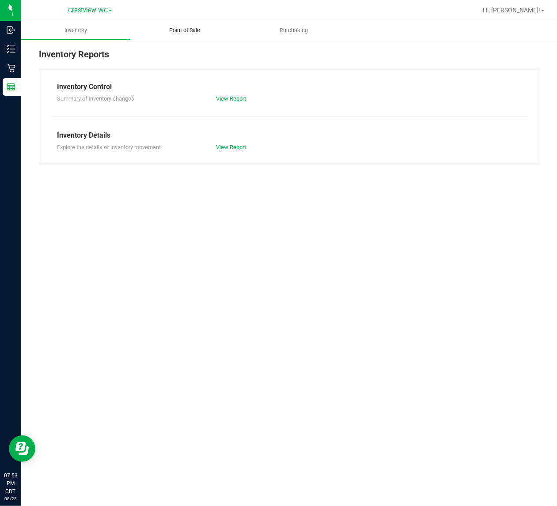
click at [180, 29] on span "Point of Sale" at bounding box center [184, 30] width 55 height 8
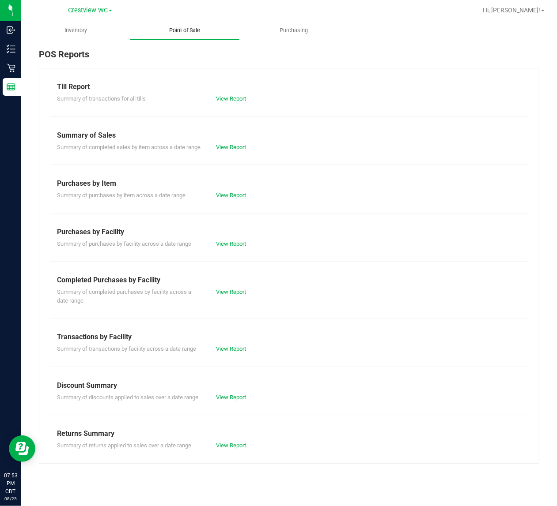
click at [229, 295] on link "View Report" at bounding box center [231, 292] width 30 height 7
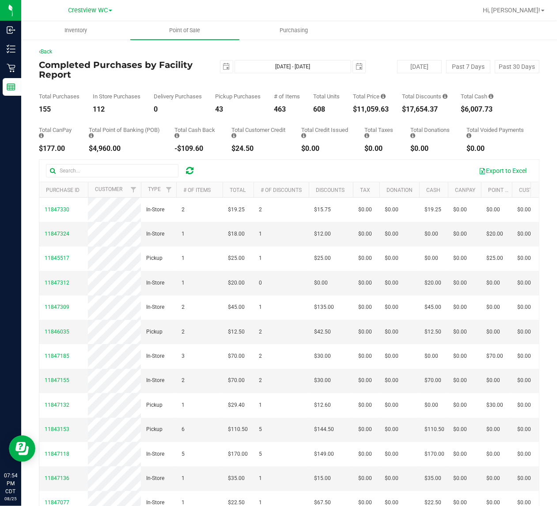
click at [255, 76] on div "Completed Purchases by Facility Report [DATE] [DATE] - [DATE] [DATE] [DATE] Pas…" at bounding box center [289, 69] width 500 height 19
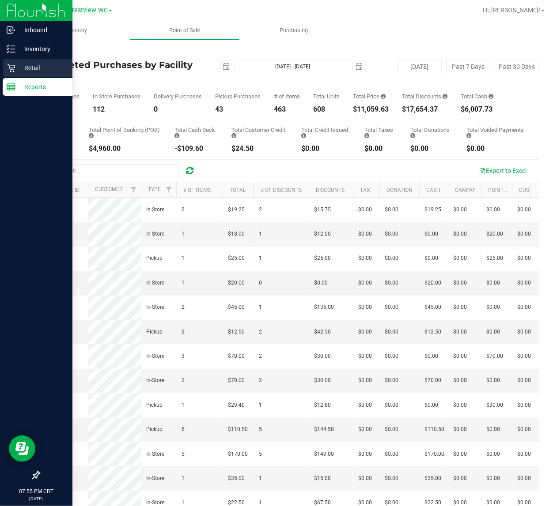
click at [13, 63] on div "Retail" at bounding box center [38, 68] width 70 height 18
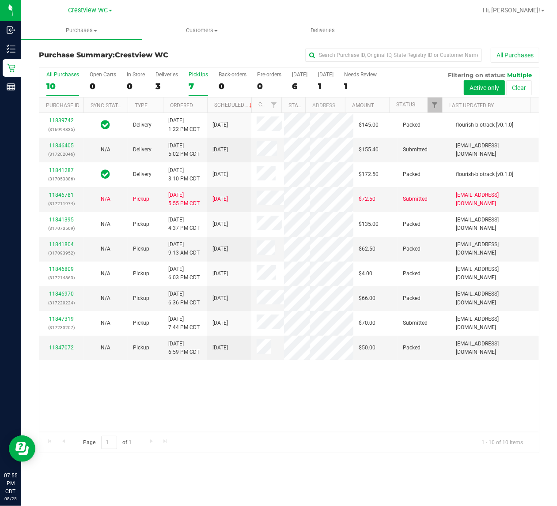
click at [201, 78] on div "PickUps" at bounding box center [198, 75] width 19 height 6
click at [0, 0] on input "PickUps 7" at bounding box center [0, 0] width 0 height 0
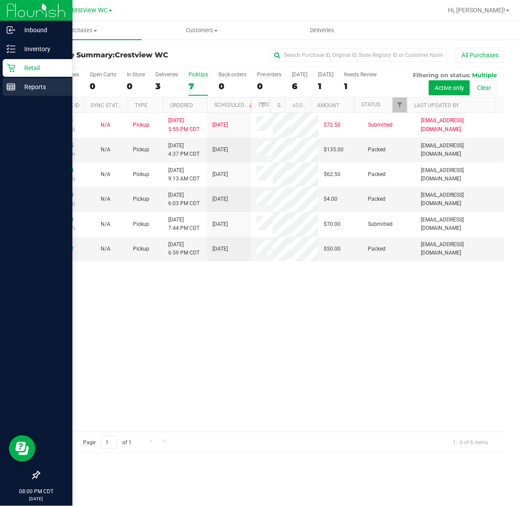
click at [15, 91] on p "Reports" at bounding box center [41, 87] width 53 height 11
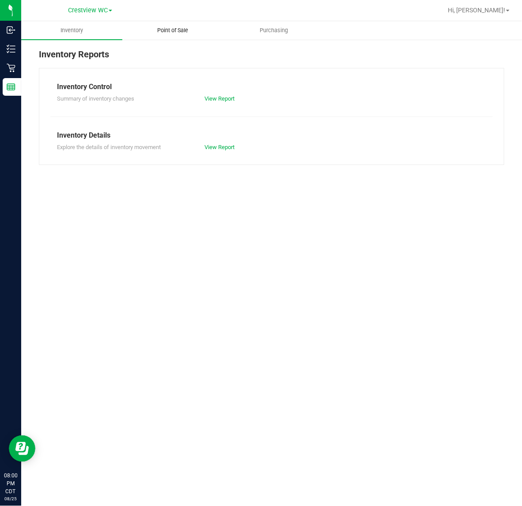
click at [176, 28] on span "Point of Sale" at bounding box center [173, 30] width 55 height 8
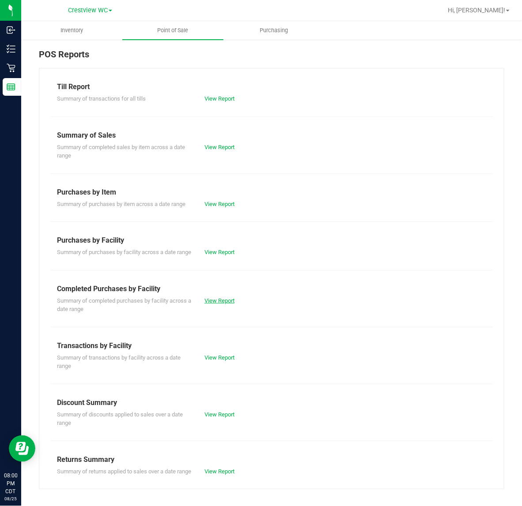
click at [212, 304] on link "View Report" at bounding box center [219, 301] width 30 height 7
